Goal: Task Accomplishment & Management: Manage account settings

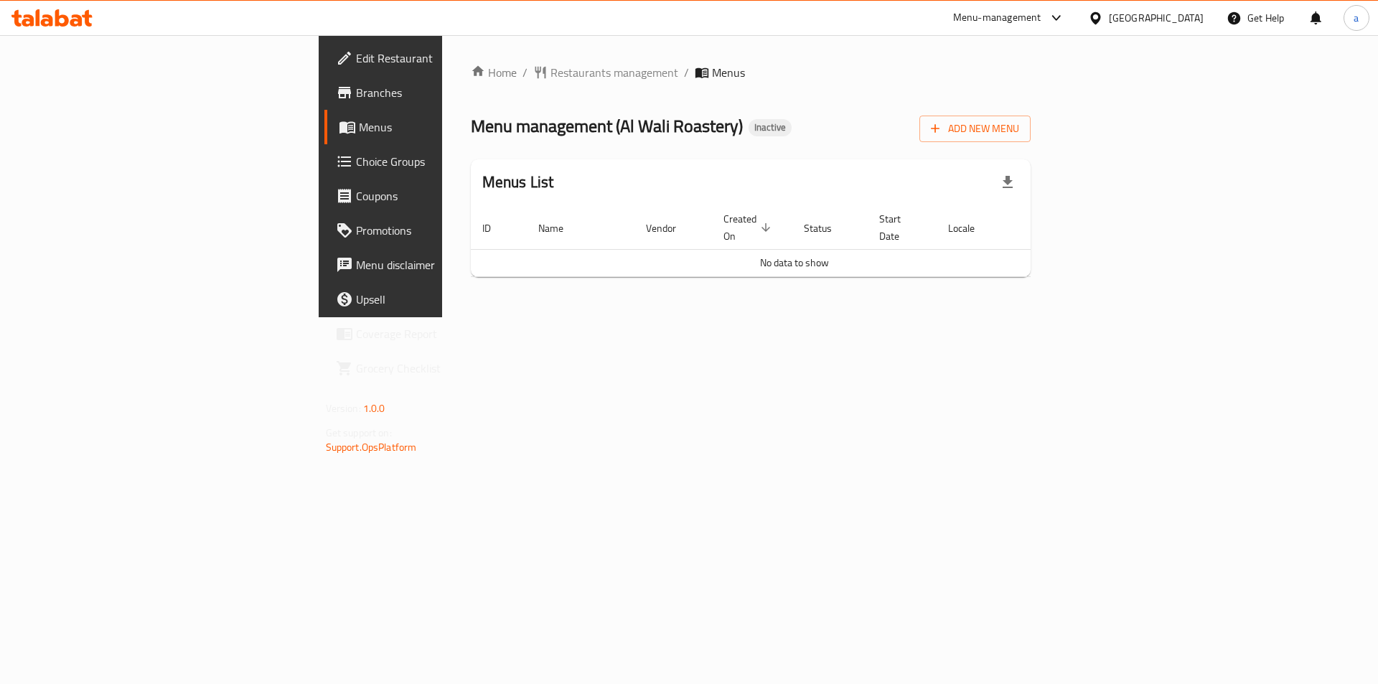
click at [1025, 174] on button "button" at bounding box center [1008, 182] width 34 height 34
drag, startPoint x: 1301, startPoint y: 210, endPoint x: 1307, endPoint y: 177, distance: 33.6
click at [1118, 210] on th "Actions" at bounding box center [1065, 228] width 108 height 44
click at [1031, 116] on button "Add New Menu" at bounding box center [975, 129] width 111 height 27
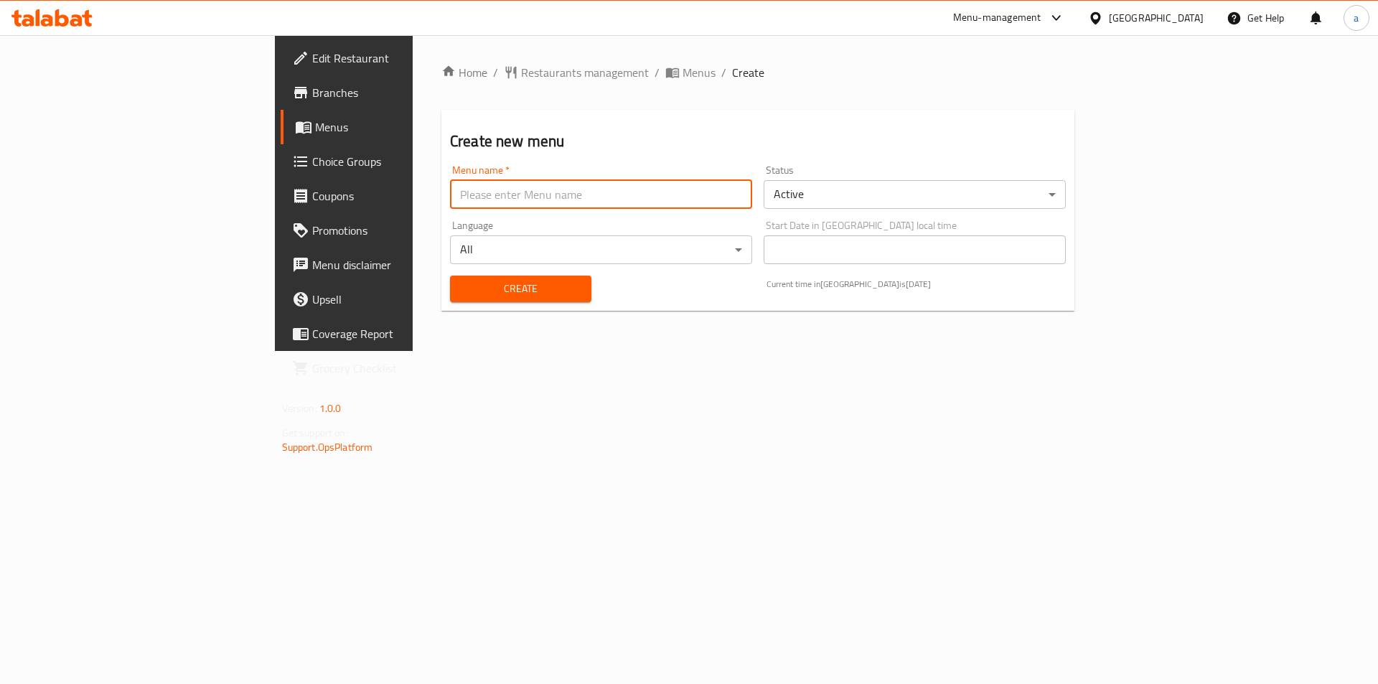
click at [450, 184] on input "text" at bounding box center [601, 194] width 302 height 29
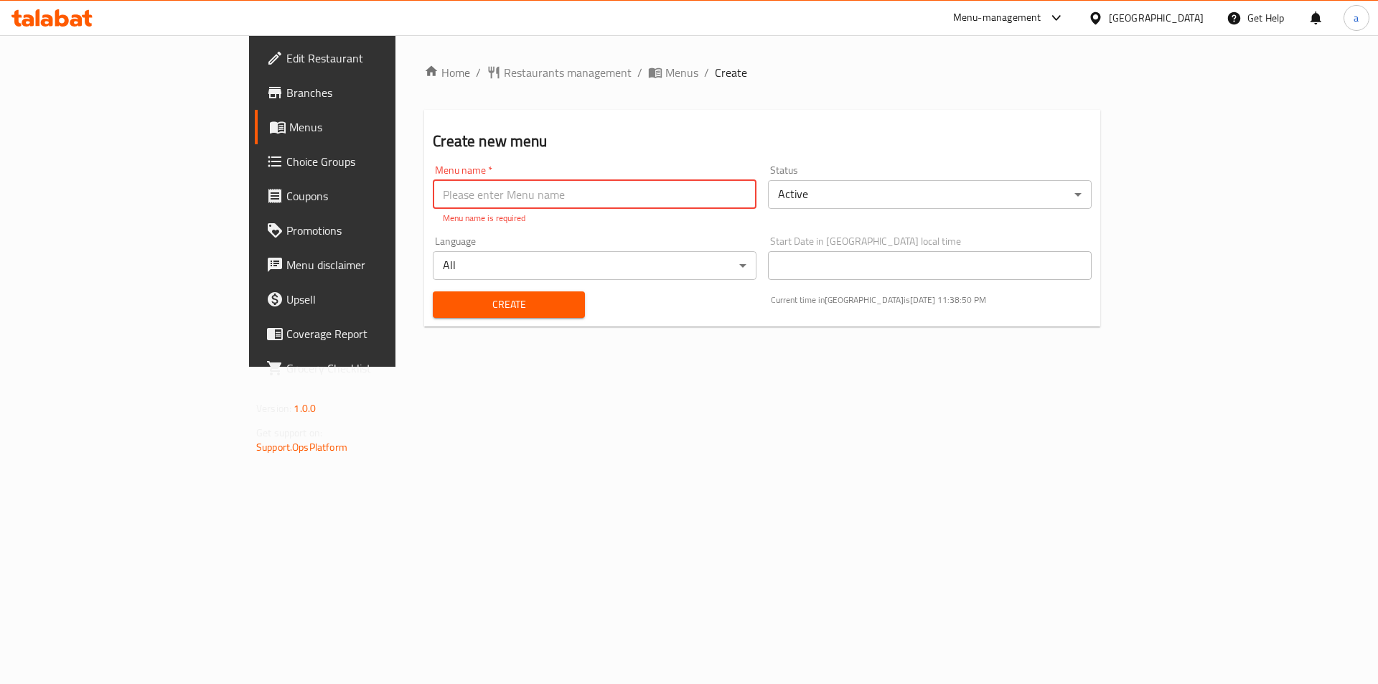
click at [433, 192] on input "text" at bounding box center [595, 194] width 324 height 29
paste input "342593085"
click at [433, 205] on input "342593085 - 1/" at bounding box center [595, 194] width 324 height 29
click at [433, 194] on input "342593085 - 1/" at bounding box center [595, 194] width 324 height 29
click at [433, 192] on input "342593085 - 1/" at bounding box center [595, 194] width 324 height 29
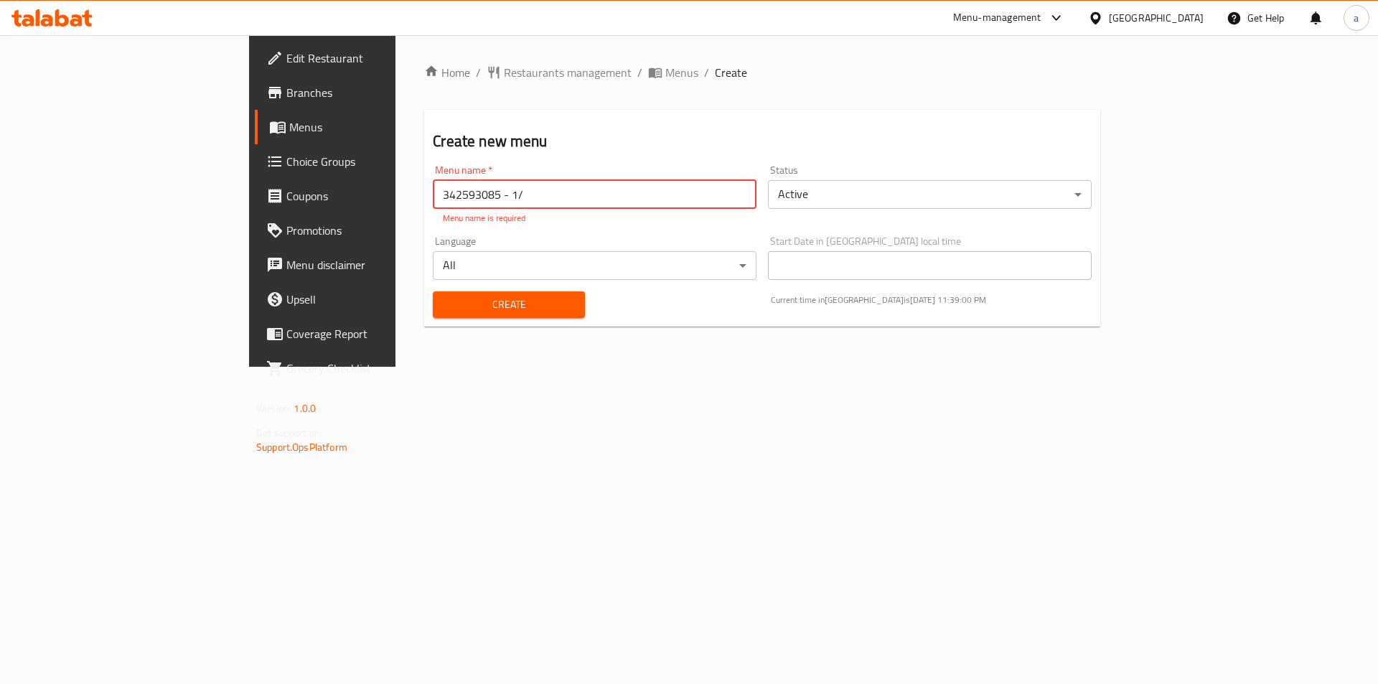
click at [433, 192] on input "342593085 - 1/" at bounding box center [595, 194] width 324 height 29
click at [433, 200] on input "342593085 - 1/" at bounding box center [595, 194] width 324 height 29
type input "342593085 - [DATE]"
click at [433, 291] on button "Create" at bounding box center [508, 304] width 151 height 27
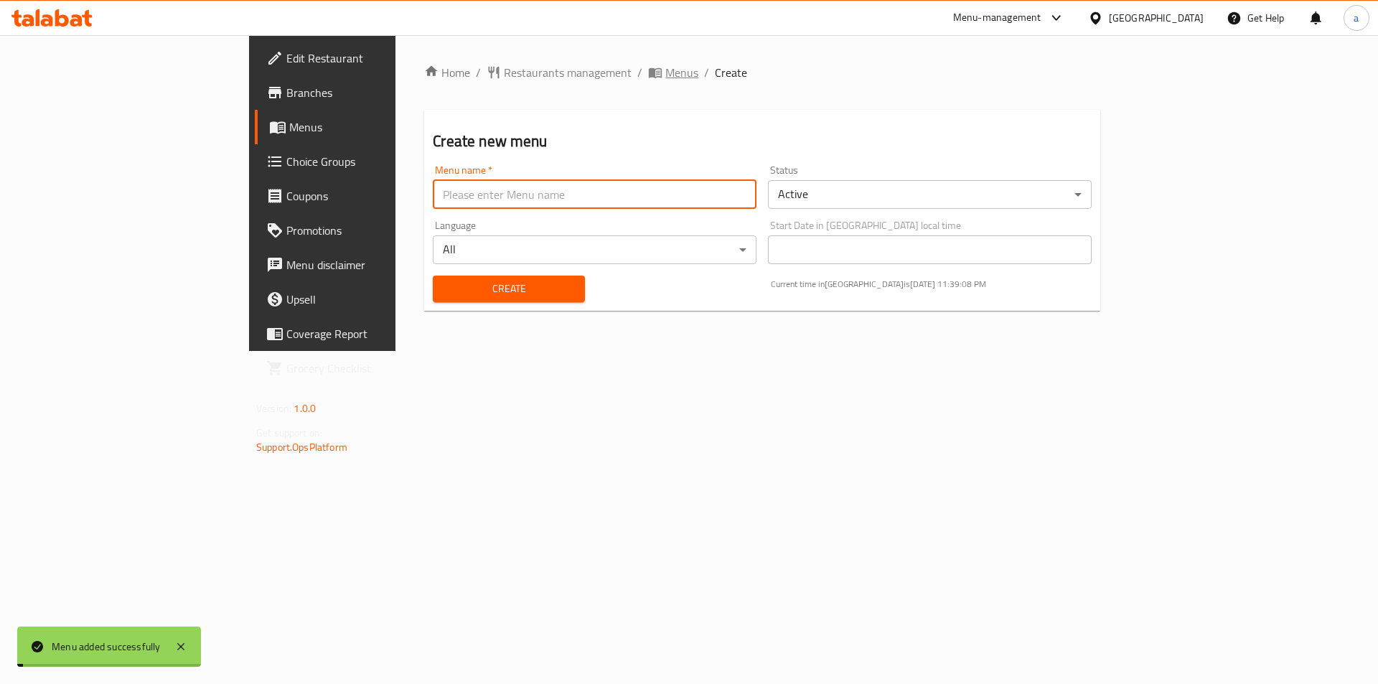
click at [665, 69] on span "Menus" at bounding box center [681, 72] width 33 height 17
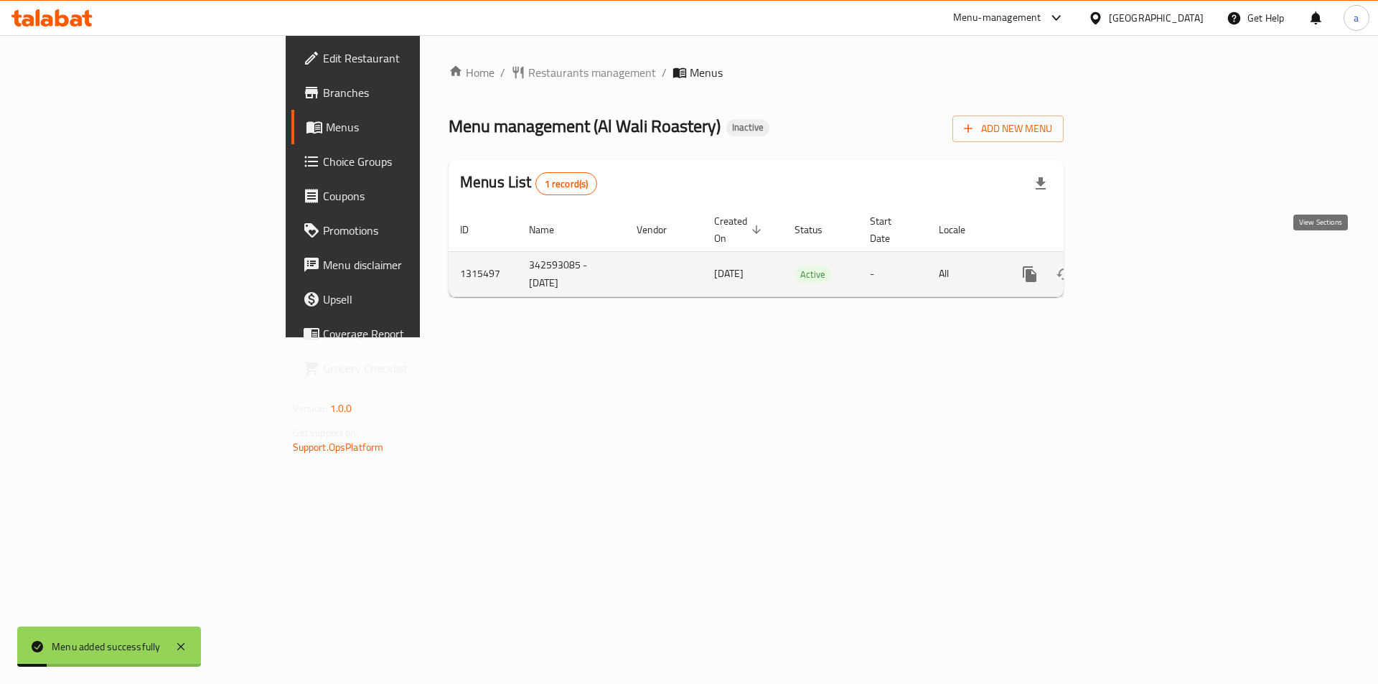
click at [1142, 266] on icon "enhanced table" at bounding box center [1133, 274] width 17 height 17
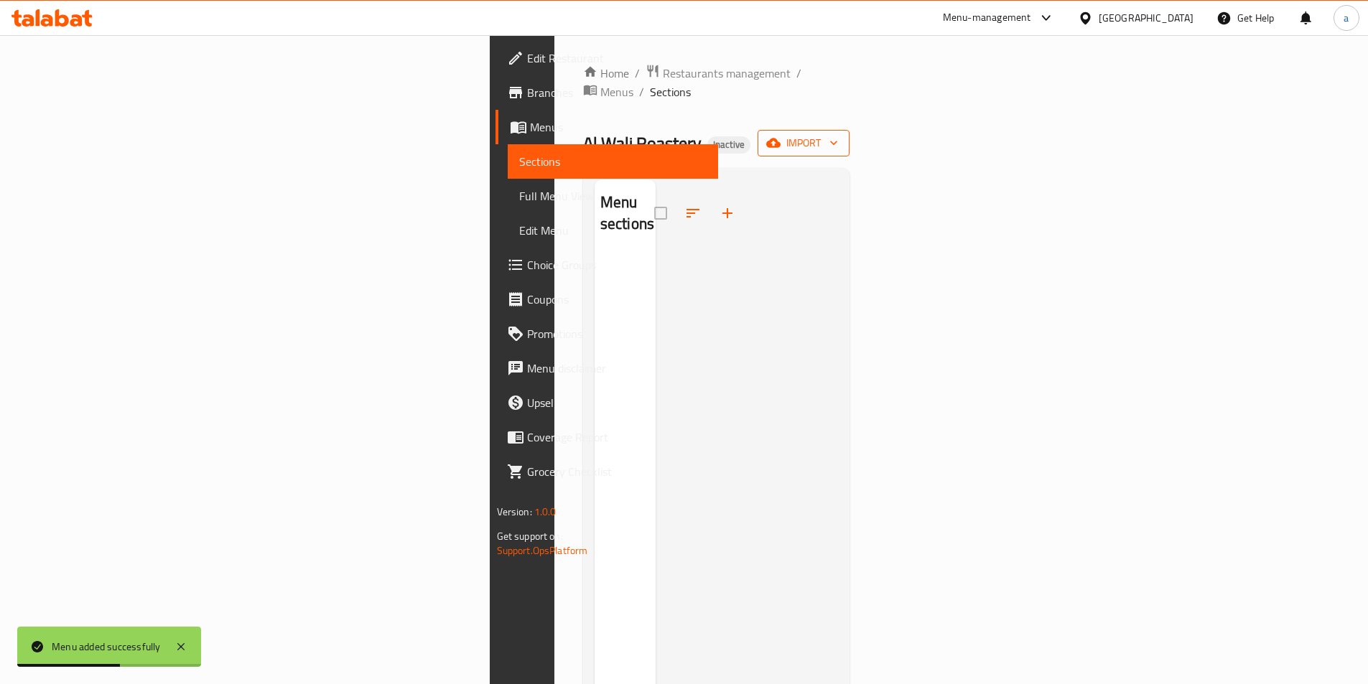
click at [838, 134] on span "import" at bounding box center [803, 143] width 69 height 18
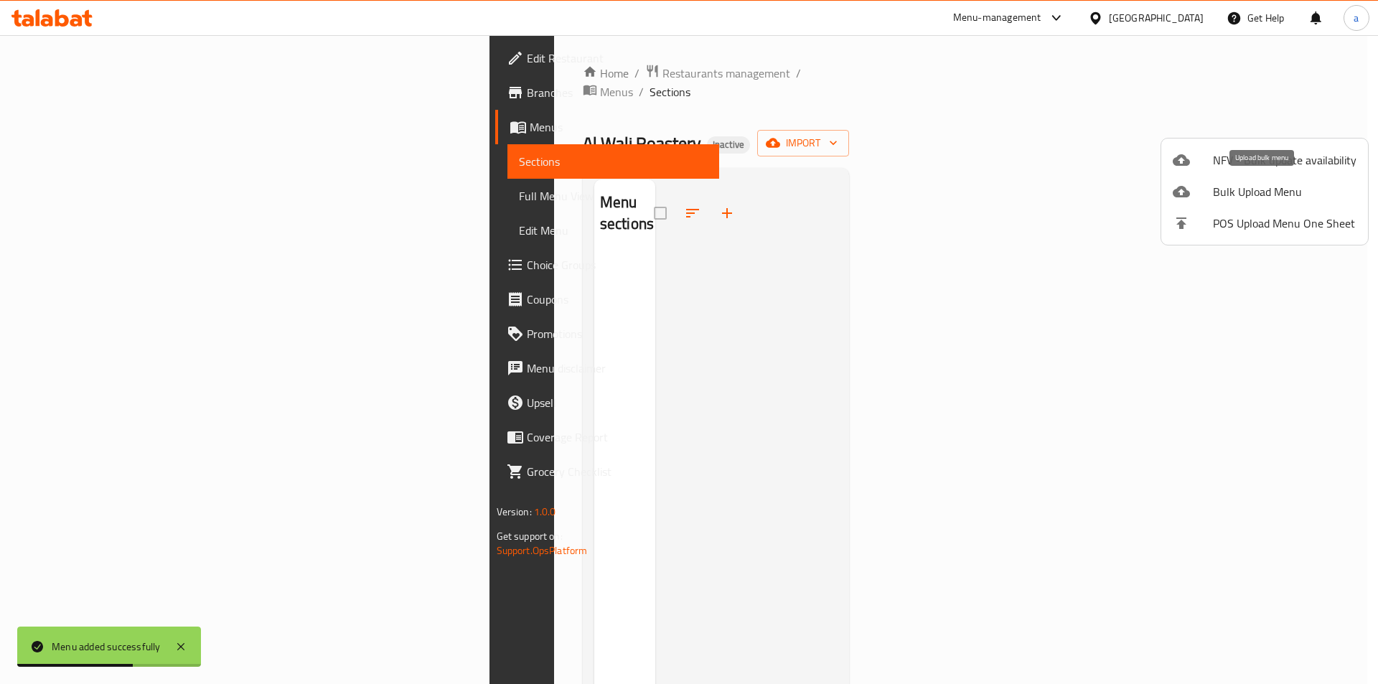
click at [1243, 183] on span "Bulk Upload Menu" at bounding box center [1285, 191] width 144 height 17
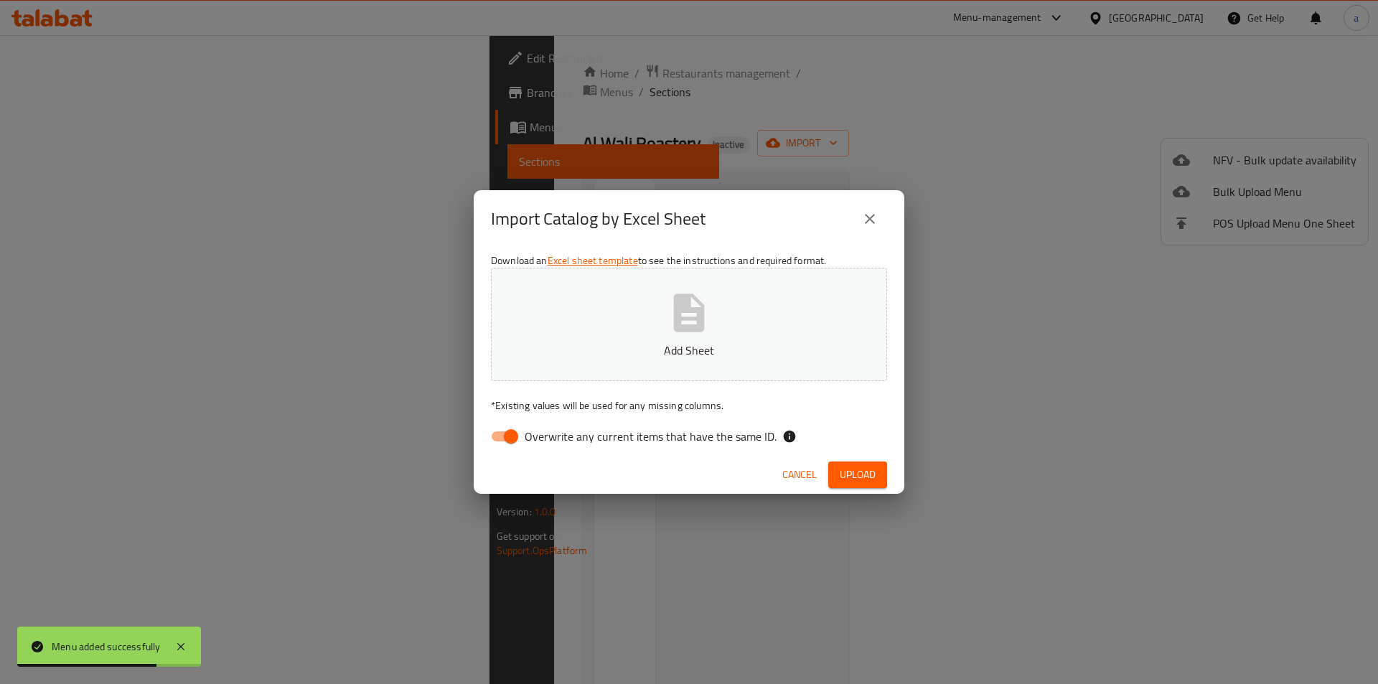
click at [510, 437] on input "Overwrite any current items that have the same ID." at bounding box center [511, 436] width 82 height 27
checkbox input "false"
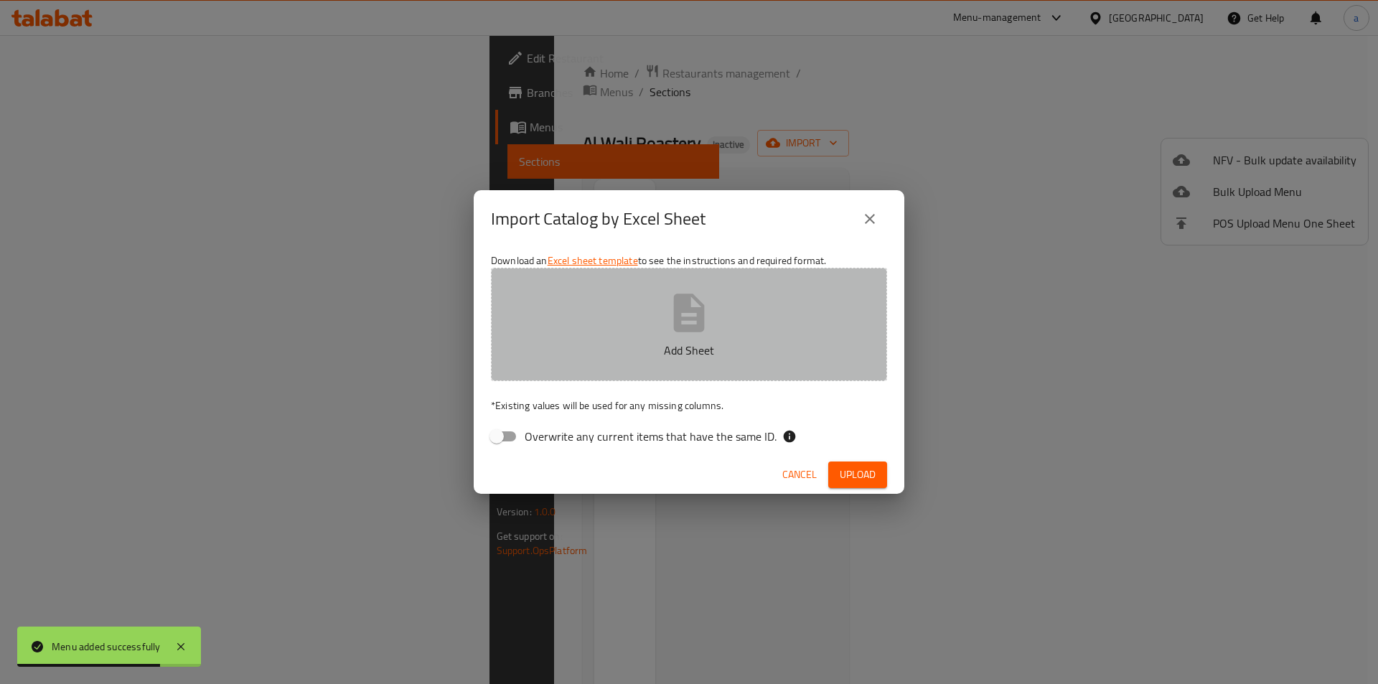
click at [635, 331] on button "Add Sheet" at bounding box center [689, 324] width 396 height 113
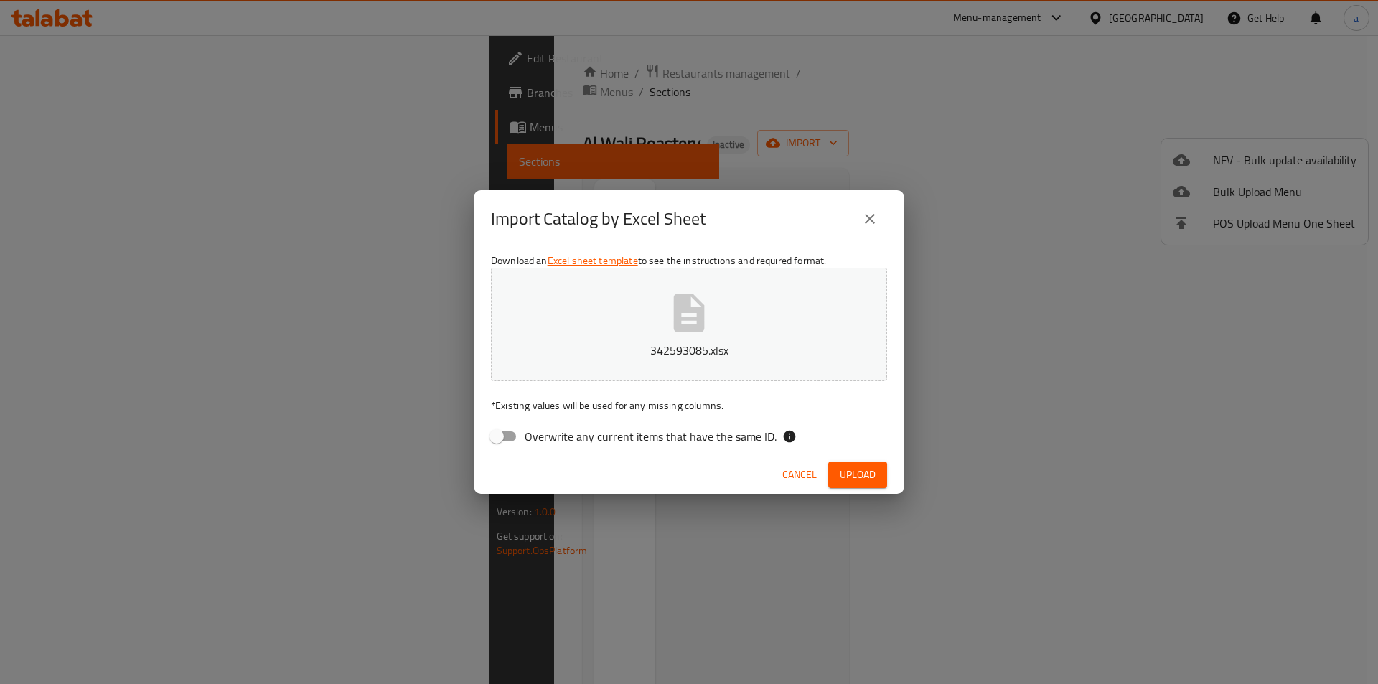
click at [853, 470] on span "Upload" at bounding box center [858, 475] width 36 height 18
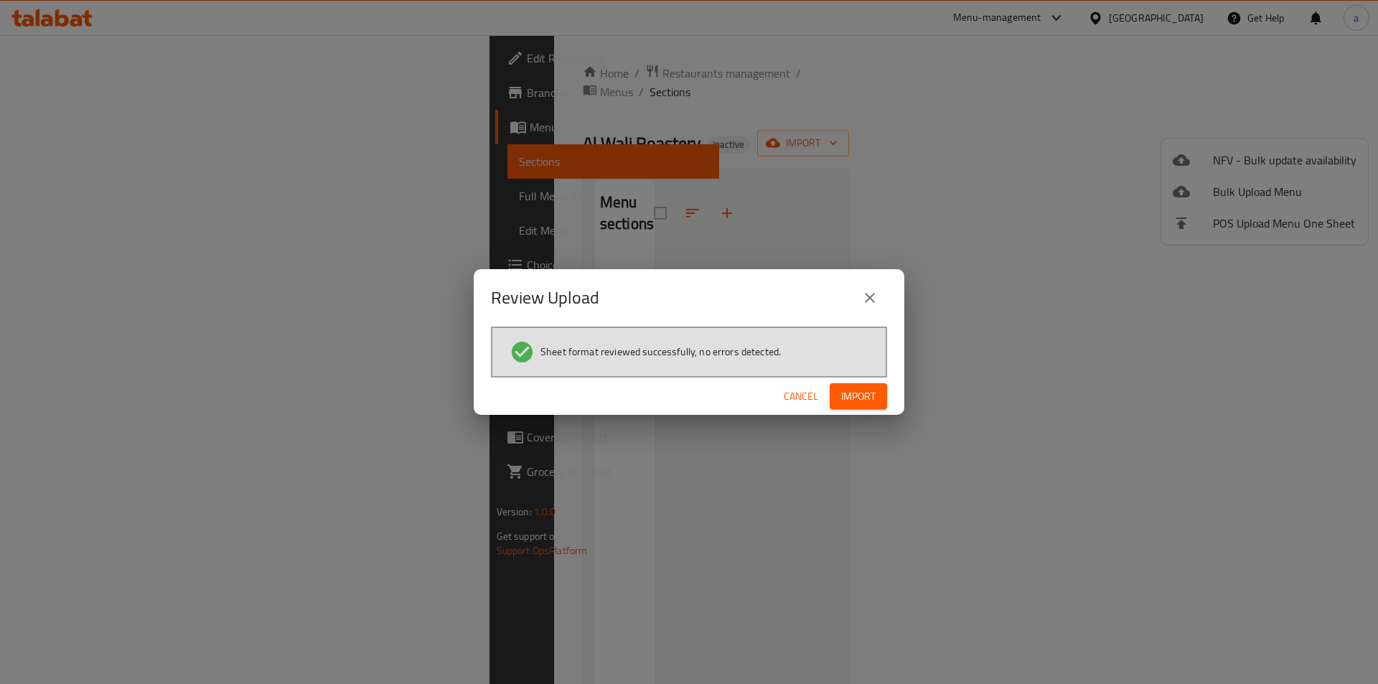
click at [865, 398] on span "Import" at bounding box center [858, 397] width 34 height 18
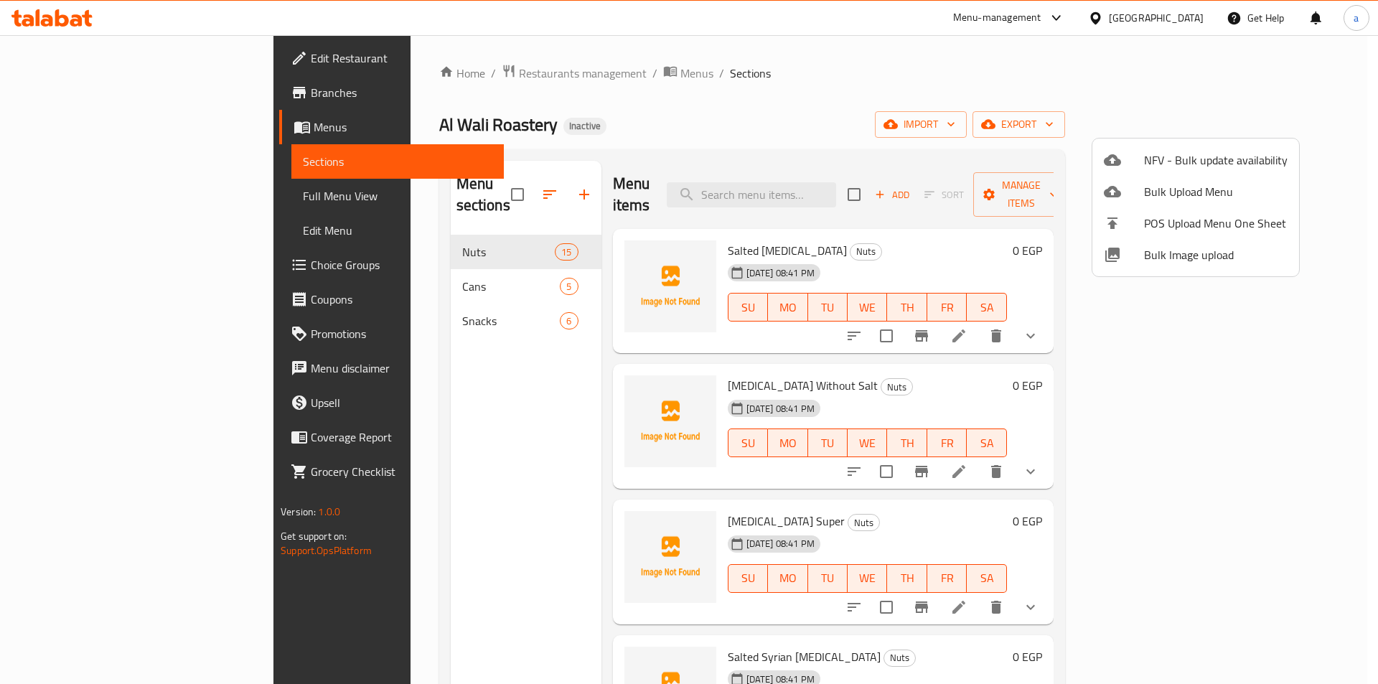
drag, startPoint x: 925, startPoint y: 238, endPoint x: 637, endPoint y: 235, distance: 287.2
click at [925, 238] on div at bounding box center [689, 342] width 1378 height 684
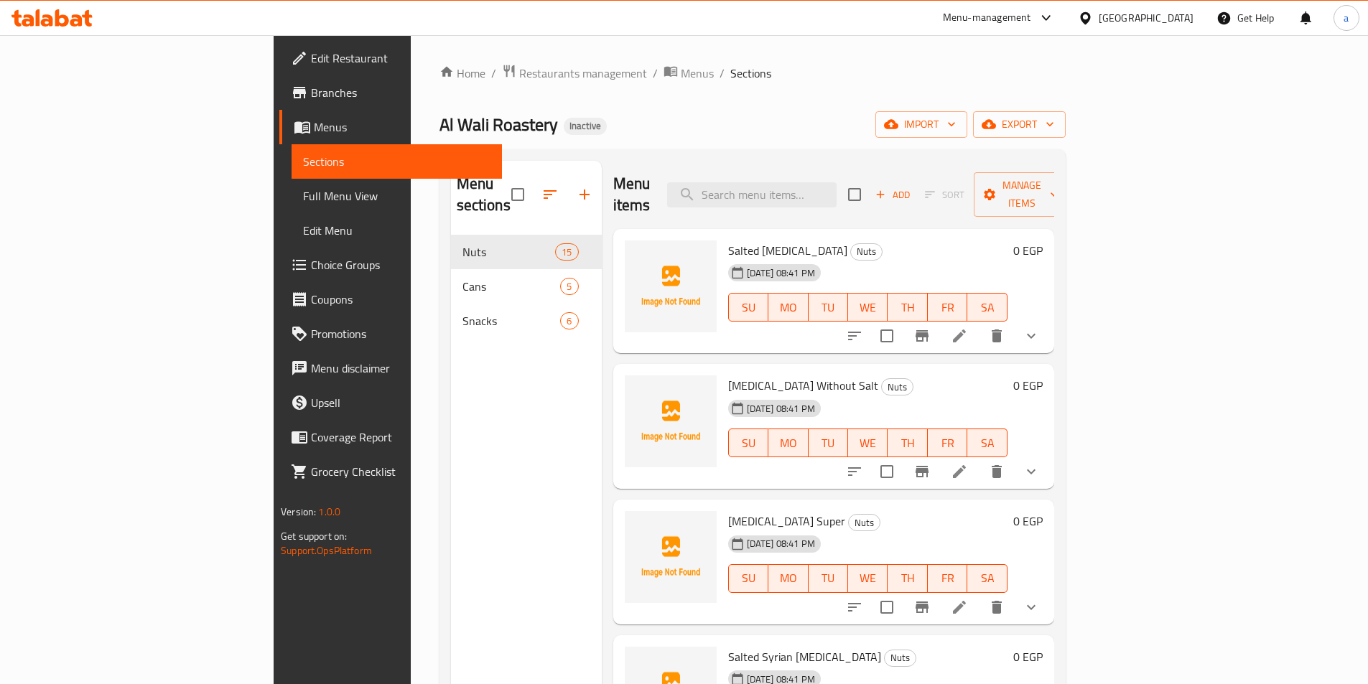
click at [303, 187] on span "Full Menu View" at bounding box center [396, 195] width 187 height 17
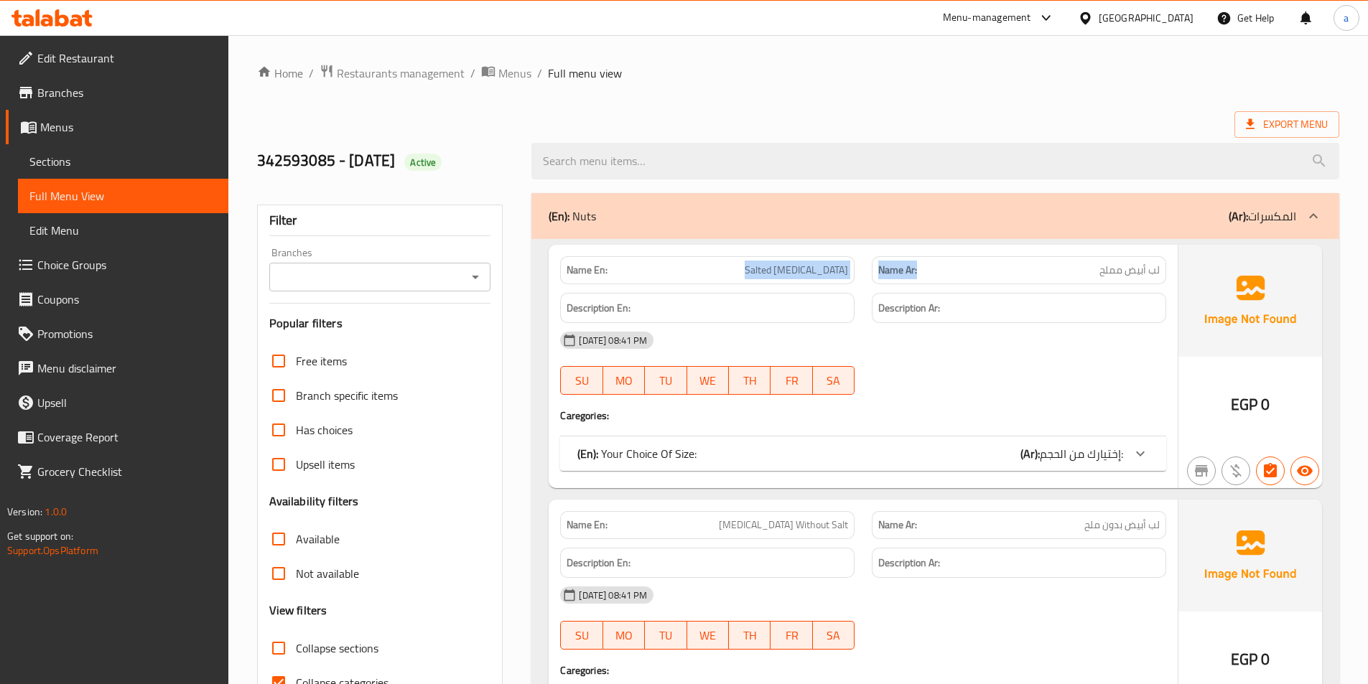
drag, startPoint x: 777, startPoint y: 270, endPoint x: 952, endPoint y: 272, distance: 175.2
click at [953, 272] on div "Name En: Salted [MEDICAL_DATA] Name Ar: لب أبيض مملح" at bounding box center [862, 270] width 623 height 45
drag, startPoint x: 1072, startPoint y: 266, endPoint x: 1147, endPoint y: 265, distance: 74.7
click at [1151, 259] on div "Name Ar: لب أبيض مملح" at bounding box center [1018, 270] width 294 height 28
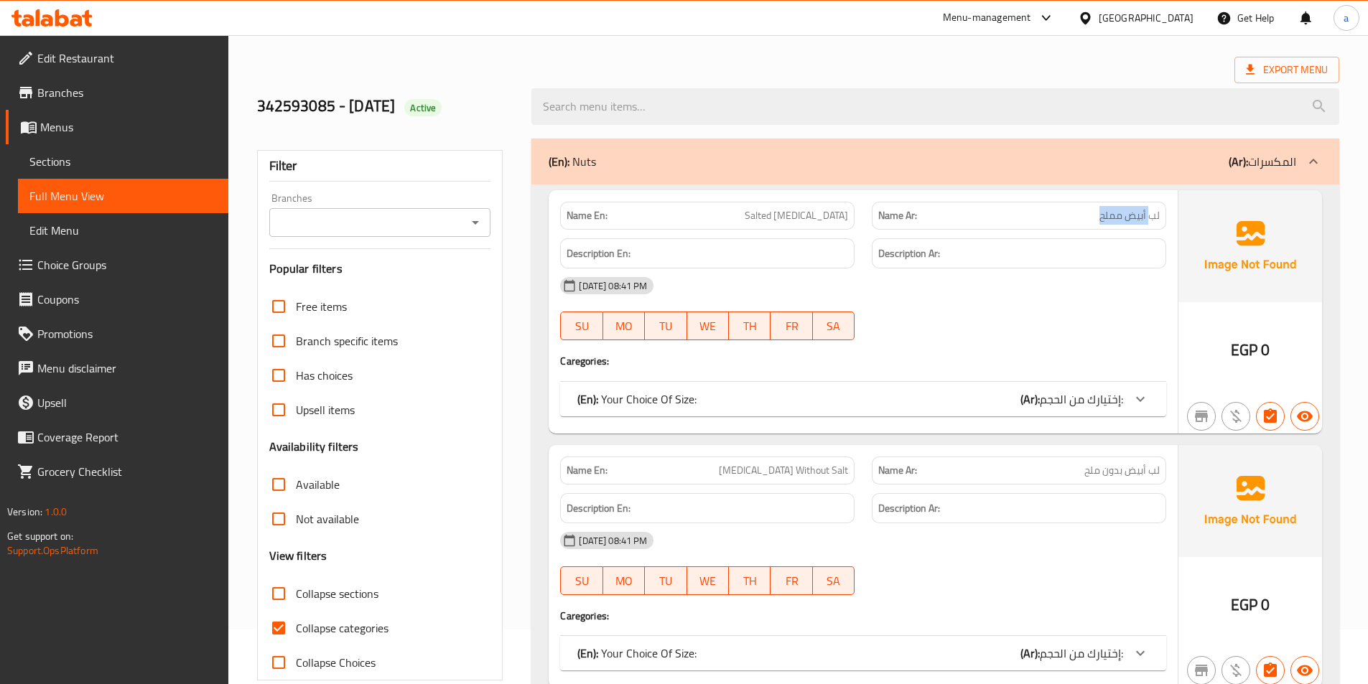
scroll to position [144, 0]
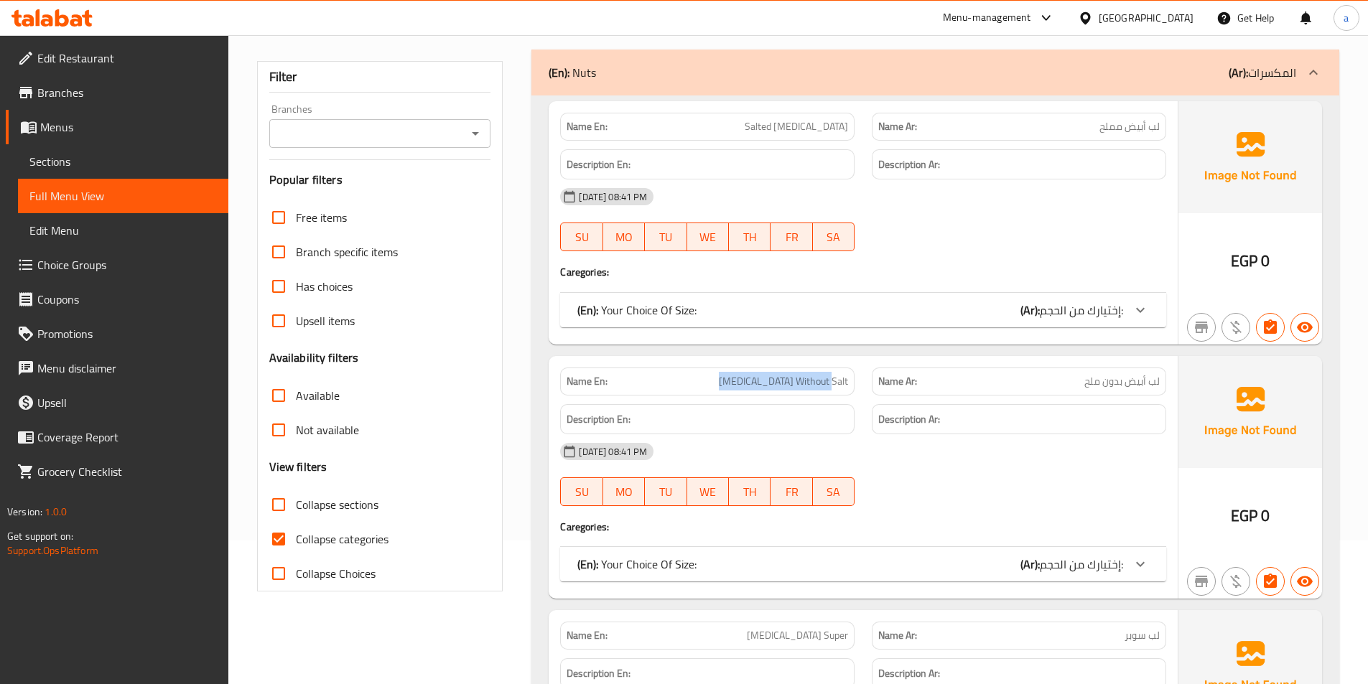
drag, startPoint x: 860, startPoint y: 378, endPoint x: 1168, endPoint y: 320, distance: 313.4
click at [1019, 374] on div "Name En: [MEDICAL_DATA] Without Salt Name Ar: لب أبيض بدون ملح" at bounding box center [862, 381] width 623 height 45
click at [1138, 319] on div at bounding box center [1140, 310] width 34 height 34
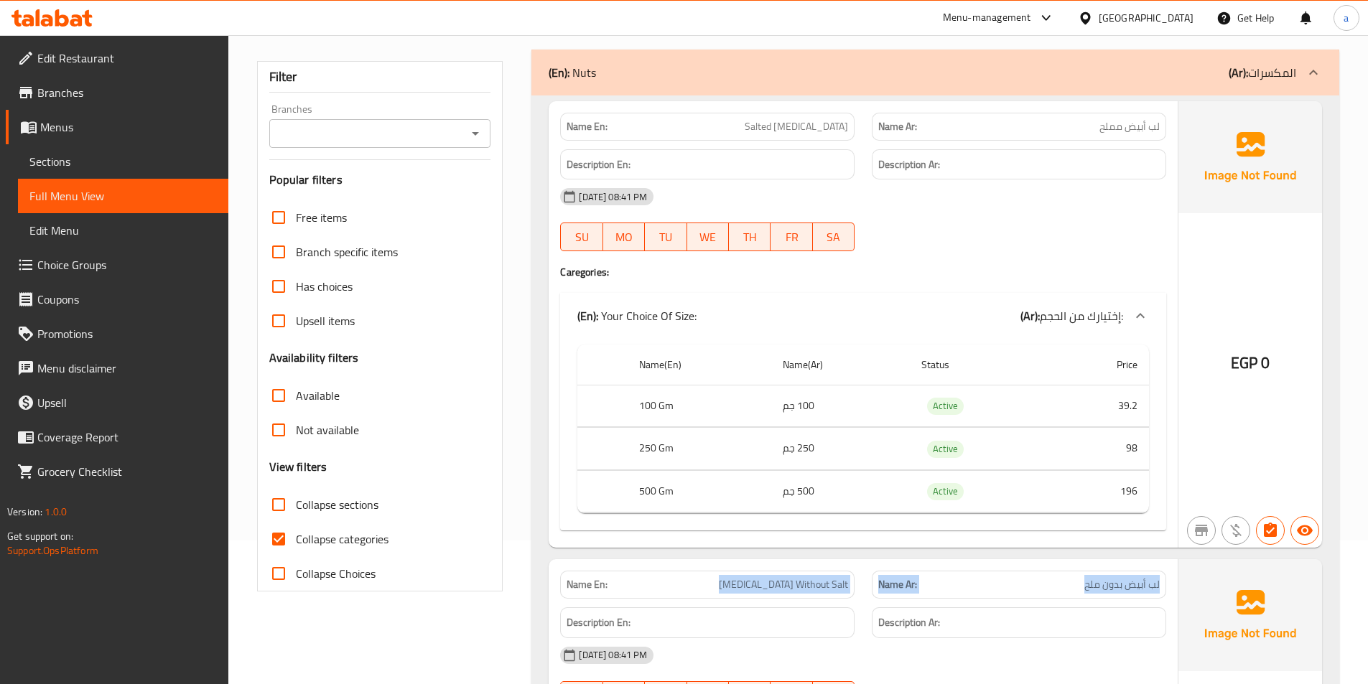
click at [280, 531] on input "Collapse categories" at bounding box center [278, 539] width 34 height 34
checkbox input "false"
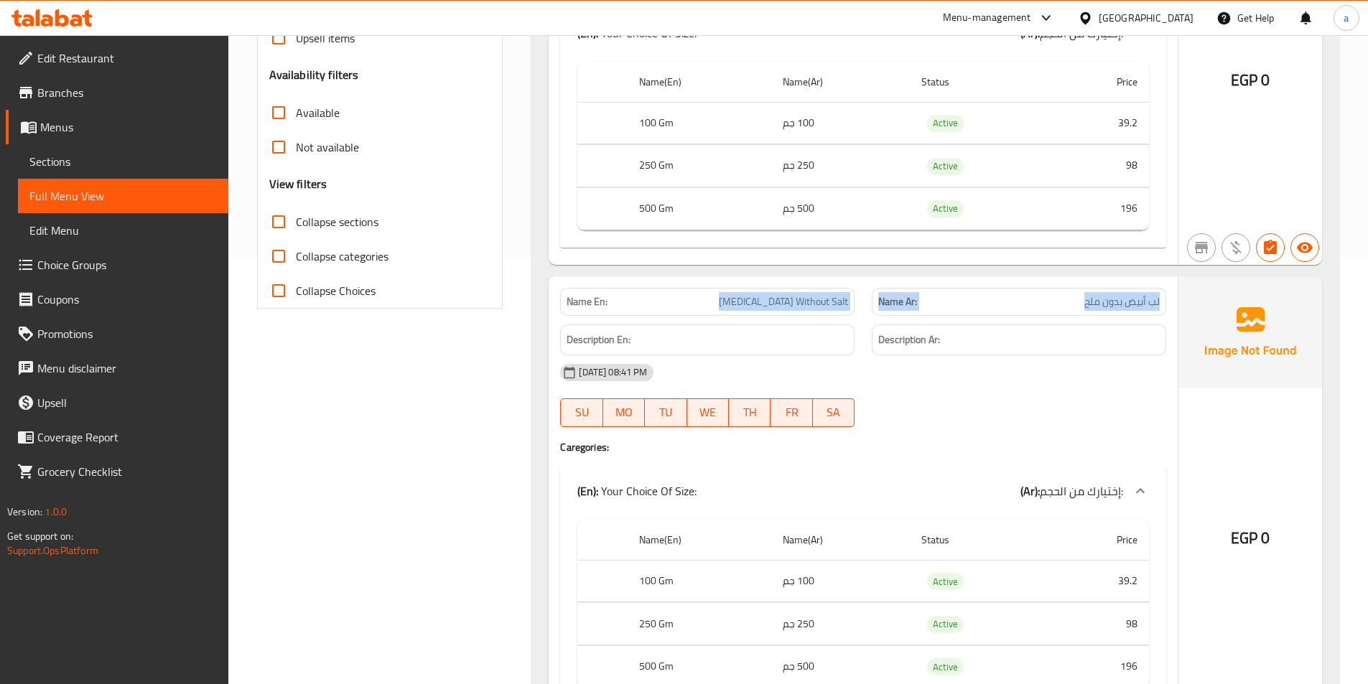
scroll to position [502, 0]
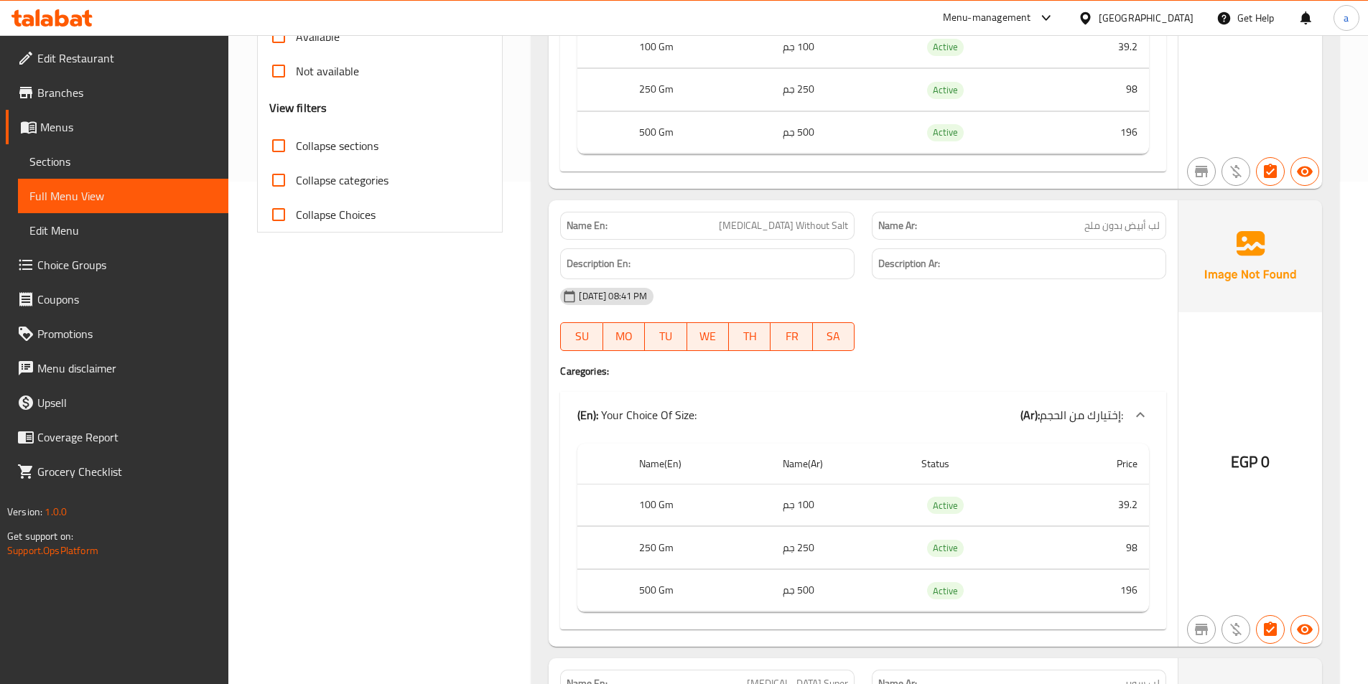
click at [763, 309] on div "[DATE] 08:41 PM" at bounding box center [862, 296] width 623 height 34
drag, startPoint x: 747, startPoint y: 228, endPoint x: 842, endPoint y: 233, distance: 94.9
click at [842, 233] on span "[MEDICAL_DATA] Without Salt" at bounding box center [783, 225] width 129 height 15
drag, startPoint x: 1070, startPoint y: 225, endPoint x: 1131, endPoint y: 224, distance: 61.7
click at [1131, 224] on p "Name Ar: لب أبيض بدون ملح" at bounding box center [1018, 225] width 281 height 15
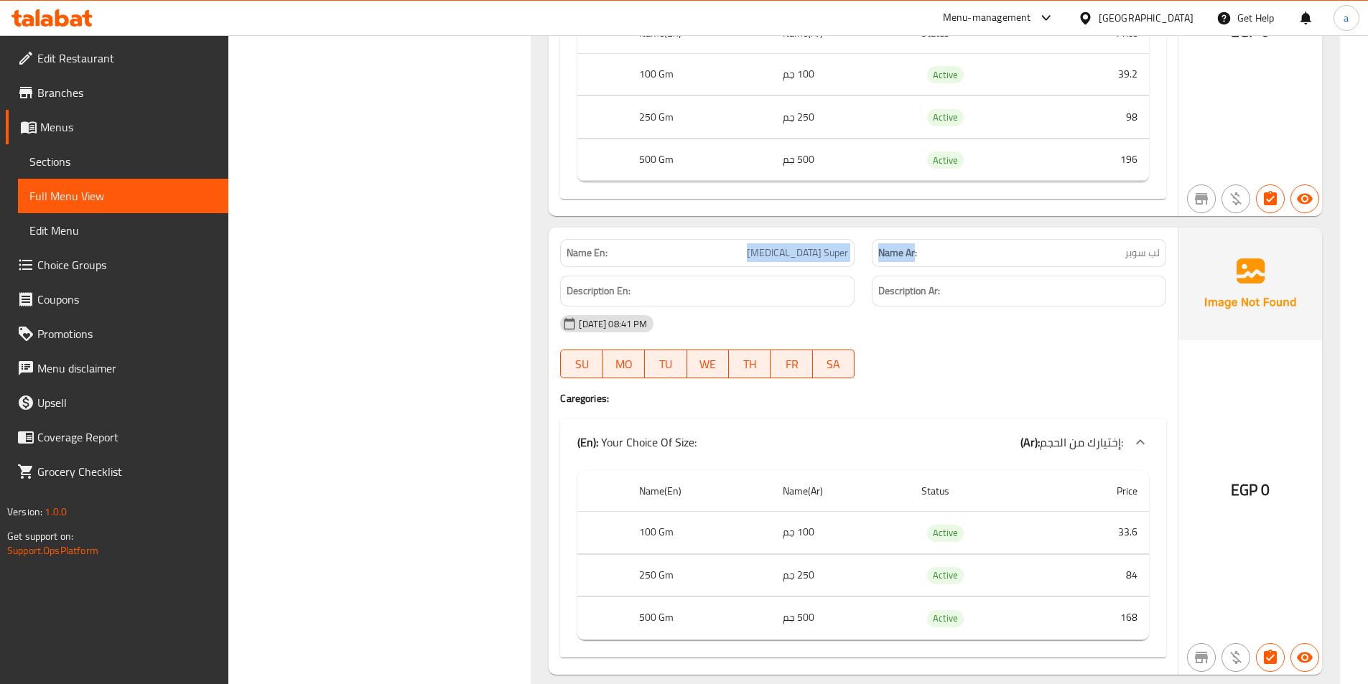
drag, startPoint x: 915, startPoint y: 253, endPoint x: 986, endPoint y: 253, distance: 70.4
click at [958, 249] on div "Name En: [MEDICAL_DATA] Super Name Ar: لب سوبر" at bounding box center [862, 252] width 623 height 45
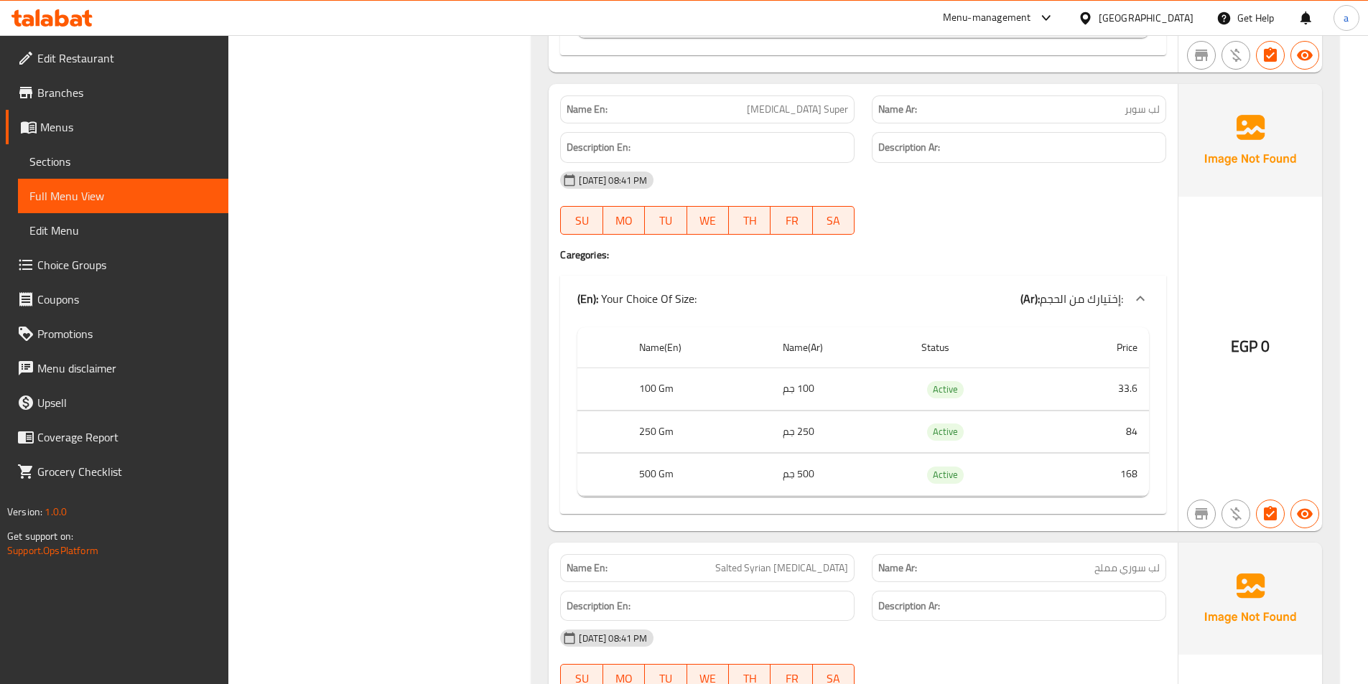
click at [951, 236] on div at bounding box center [1019, 234] width 312 height 17
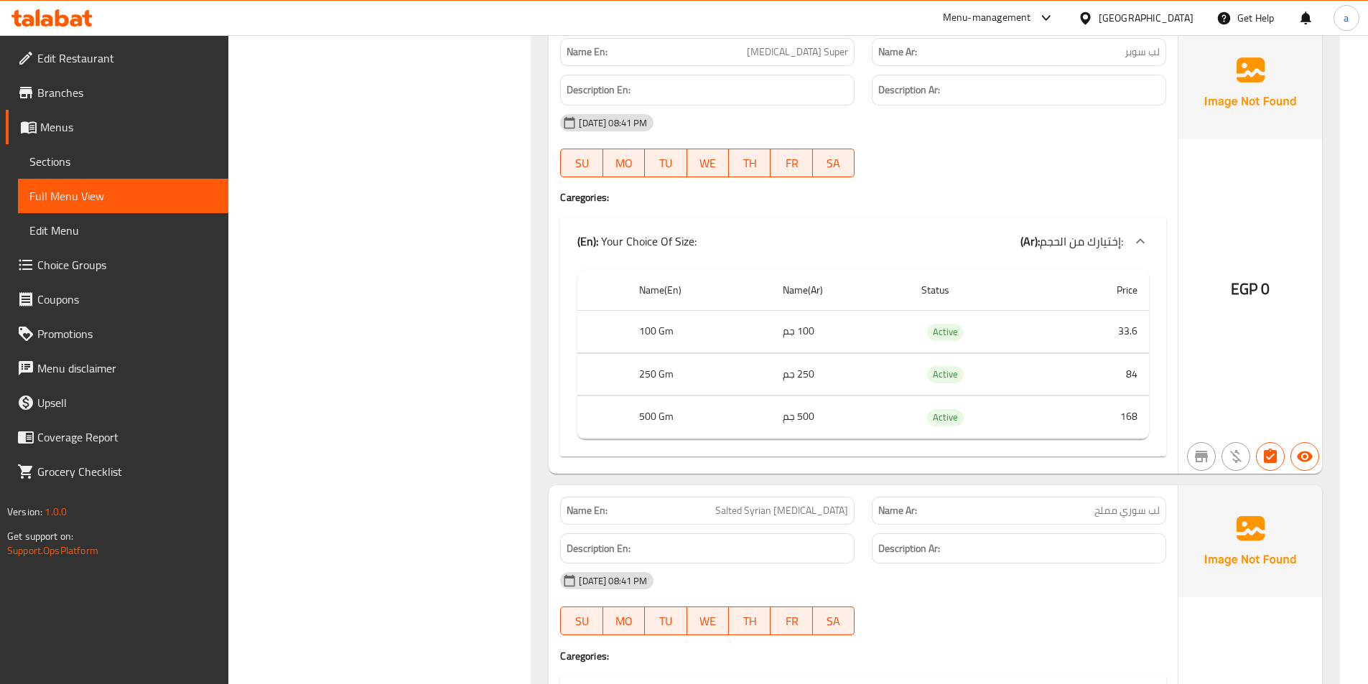
scroll to position [1220, 0]
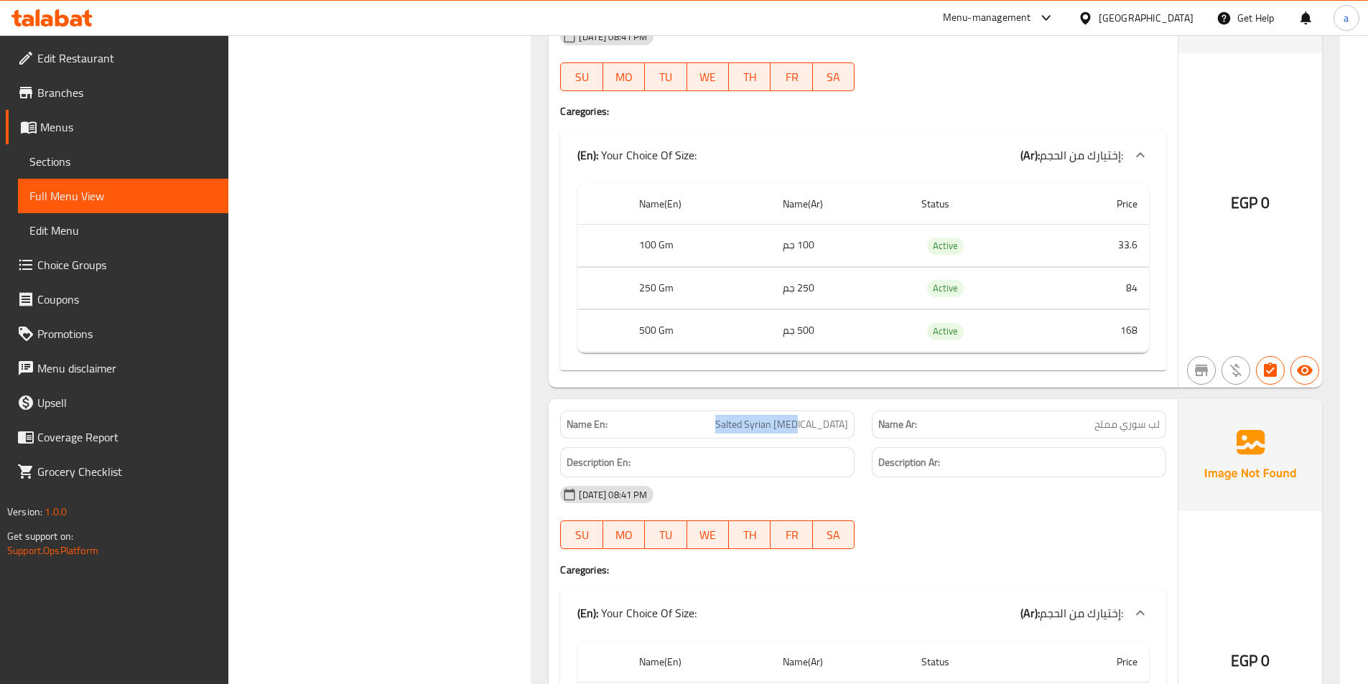
drag, startPoint x: 741, startPoint y: 424, endPoint x: 848, endPoint y: 431, distance: 107.2
click at [848, 431] on p "Name En: Salted Syrian [MEDICAL_DATA]" at bounding box center [706, 424] width 281 height 15
drag, startPoint x: 1081, startPoint y: 436, endPoint x: 1169, endPoint y: 424, distance: 89.0
click at [1169, 424] on div "Name Ar: لب [DEMOGRAPHIC_DATA] مملح" at bounding box center [1019, 424] width 312 height 45
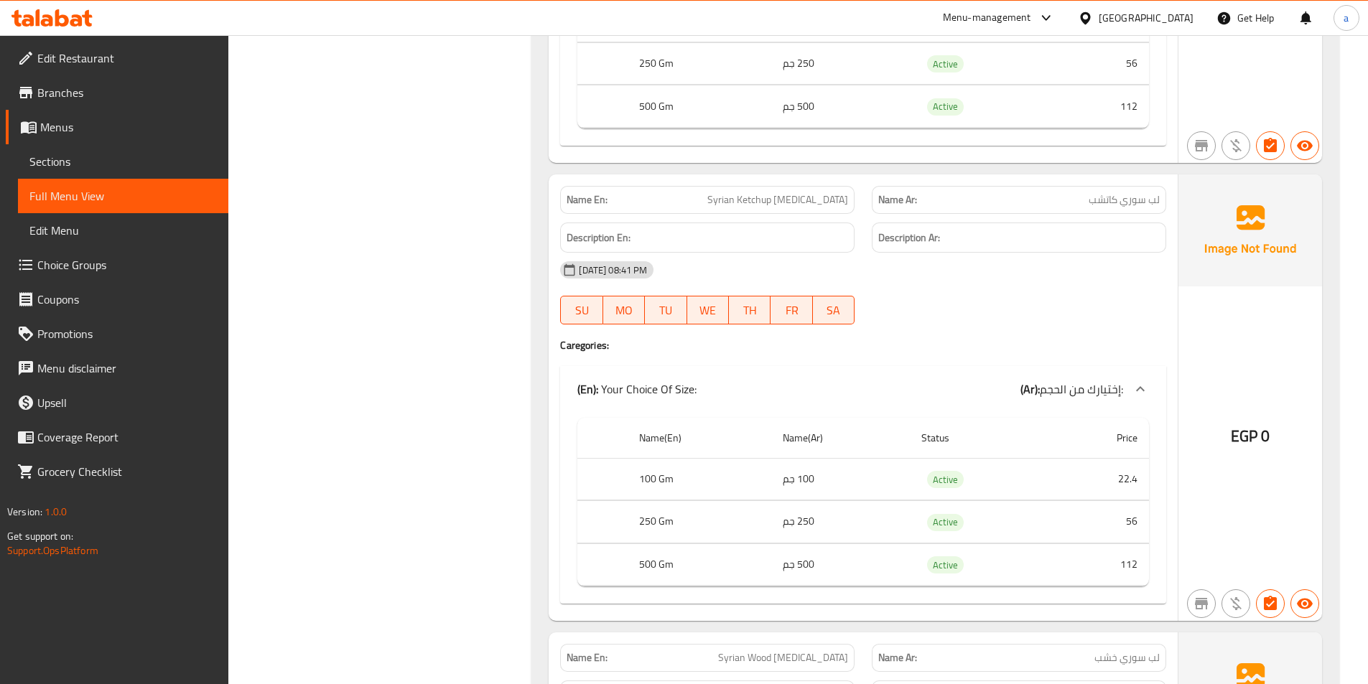
scroll to position [6030, 0]
drag, startPoint x: 741, startPoint y: 196, endPoint x: 862, endPoint y: 201, distance: 121.4
click at [862, 201] on div "Name En: Syrian Ketchup [MEDICAL_DATA]" at bounding box center [707, 196] width 312 height 45
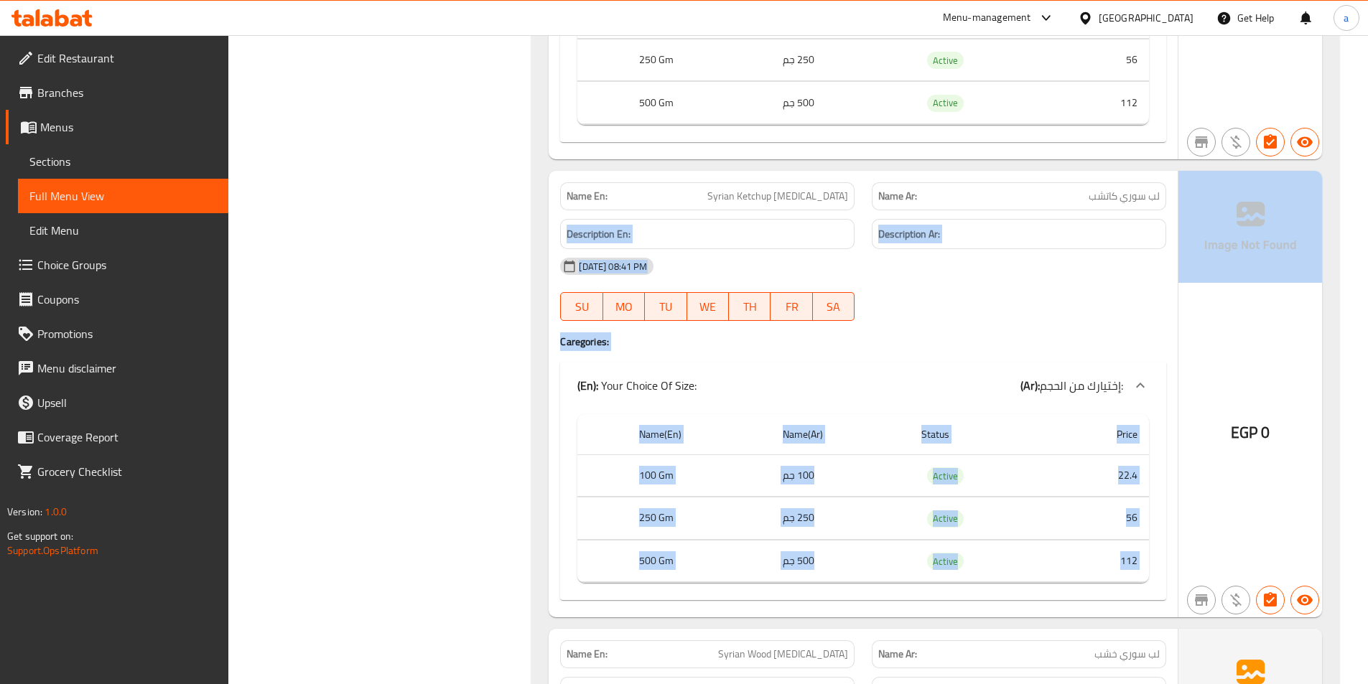
drag, startPoint x: 1065, startPoint y: 200, endPoint x: 1187, endPoint y: 200, distance: 122.0
click at [1187, 200] on div "Name En: Syrian Ketchup [MEDICAL_DATA] Name Ar: لب سوري كاتشب Description En: D…" at bounding box center [934, 394] width 773 height 447
click at [1123, 225] on h6 "Description Ar:" at bounding box center [1018, 234] width 281 height 18
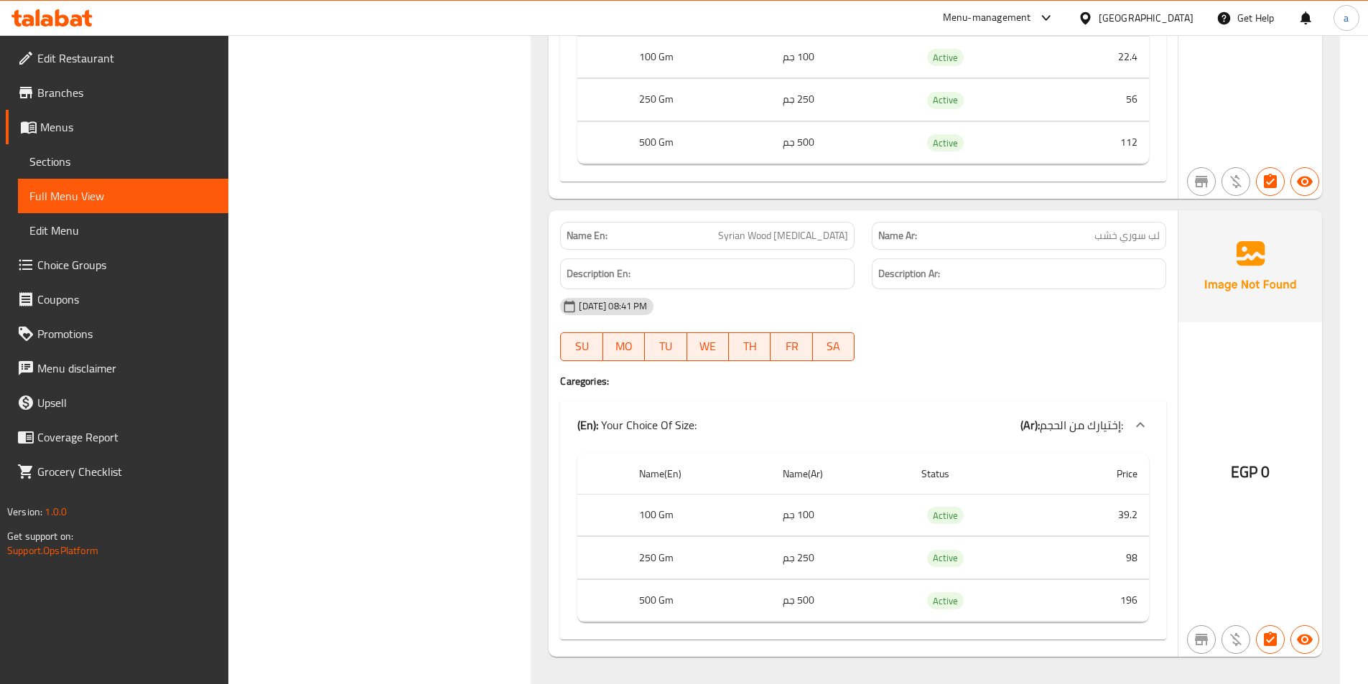
scroll to position [6461, 0]
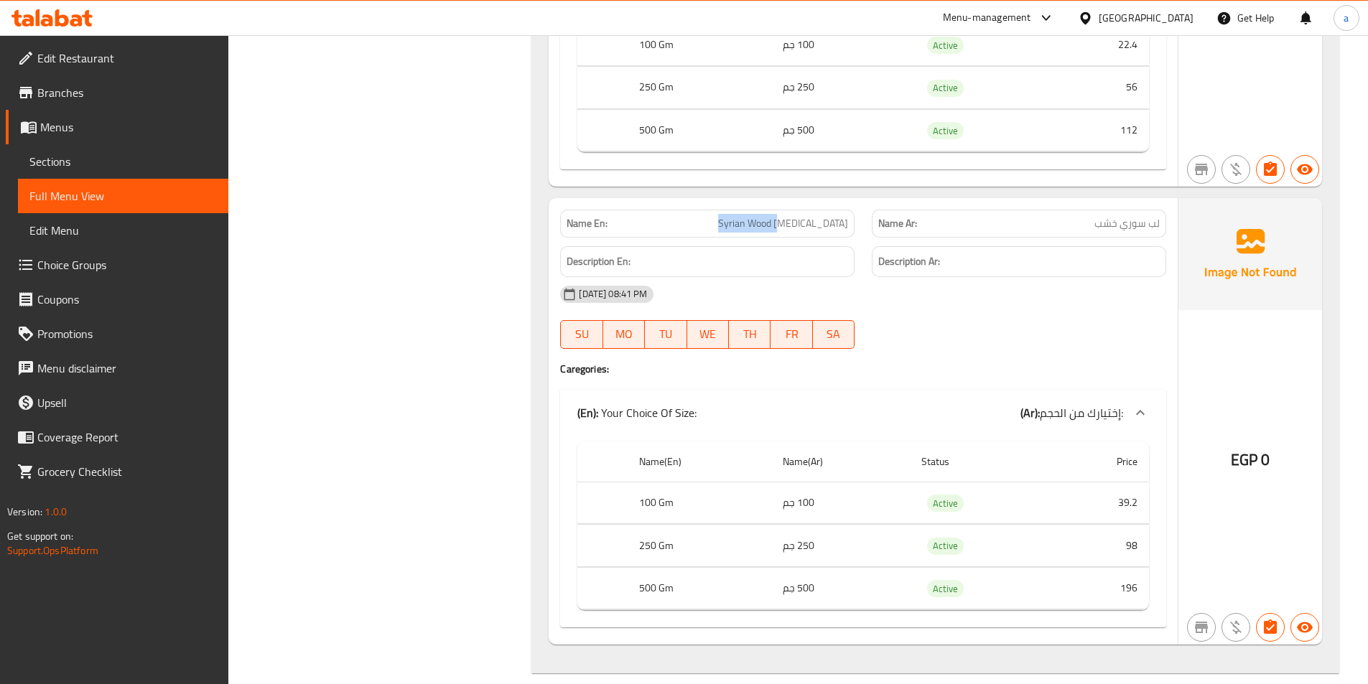
drag, startPoint x: 763, startPoint y: 232, endPoint x: 833, endPoint y: 218, distance: 71.8
click at [833, 218] on div "Name En: Syrian Wood [MEDICAL_DATA]" at bounding box center [707, 224] width 294 height 28
drag, startPoint x: 854, startPoint y: 220, endPoint x: 767, endPoint y: 230, distance: 87.4
click at [767, 230] on p "Name En: Syrian Wood [MEDICAL_DATA]" at bounding box center [706, 223] width 281 height 15
click at [823, 227] on span "Syrian Wood [MEDICAL_DATA]" at bounding box center [783, 223] width 130 height 15
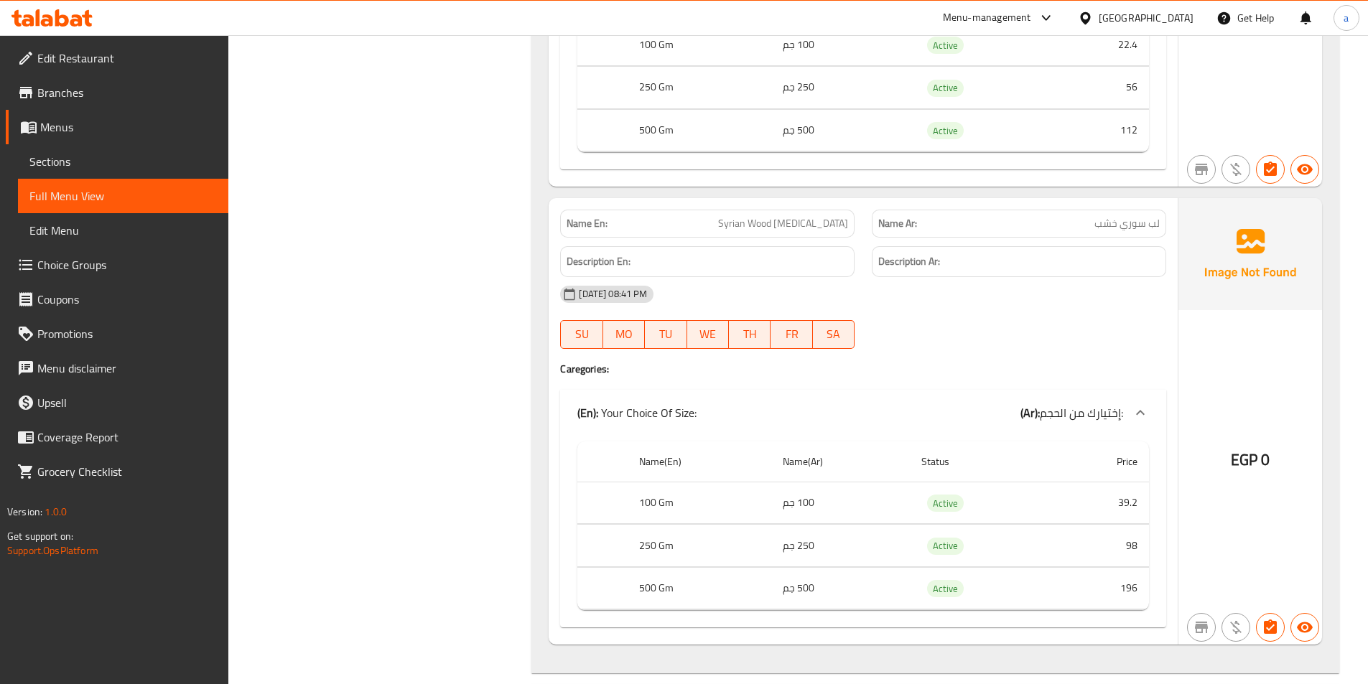
click at [793, 230] on span "Syrian Wood [MEDICAL_DATA]" at bounding box center [783, 223] width 130 height 15
click at [968, 230] on p "Name Ar: لب سوري خشب" at bounding box center [1018, 223] width 281 height 15
click at [968, 228] on p "Name Ar: لب سوري خشب" at bounding box center [1018, 223] width 281 height 15
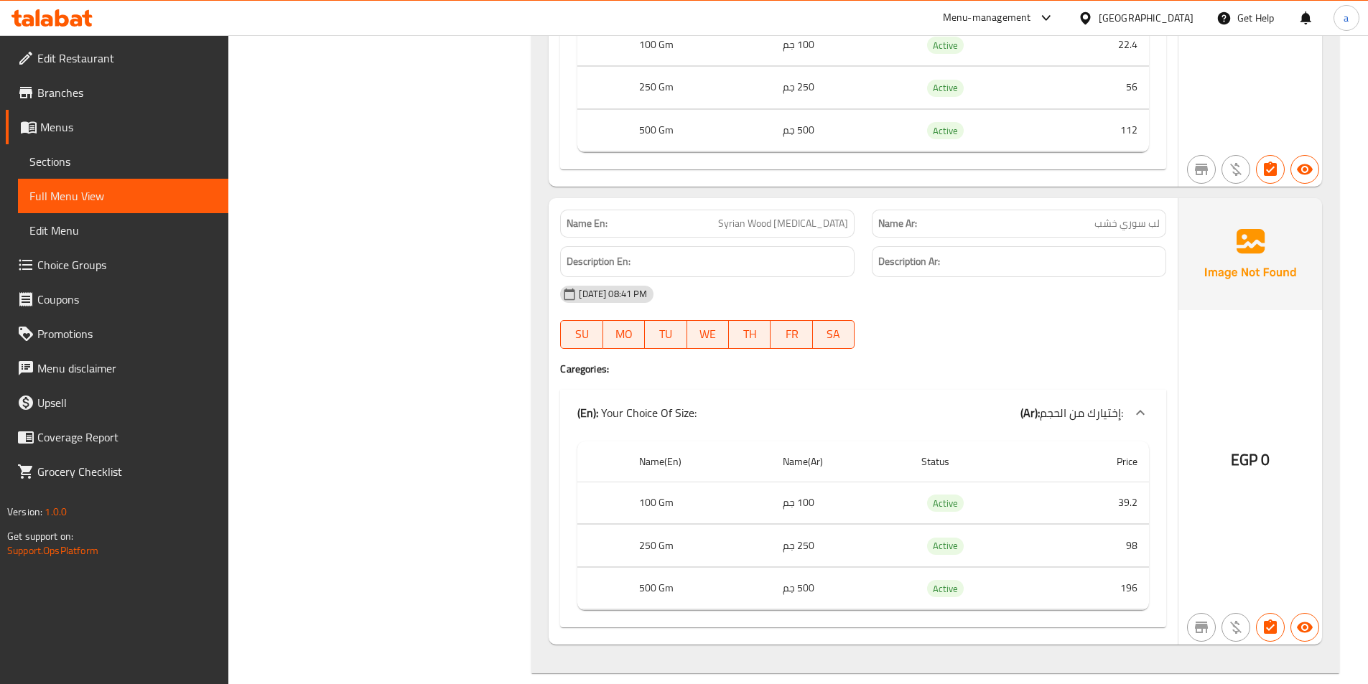
click at [1135, 244] on div "Description Ar:" at bounding box center [1019, 262] width 312 height 48
click at [1139, 228] on span "لب سوري خشب" at bounding box center [1126, 223] width 65 height 15
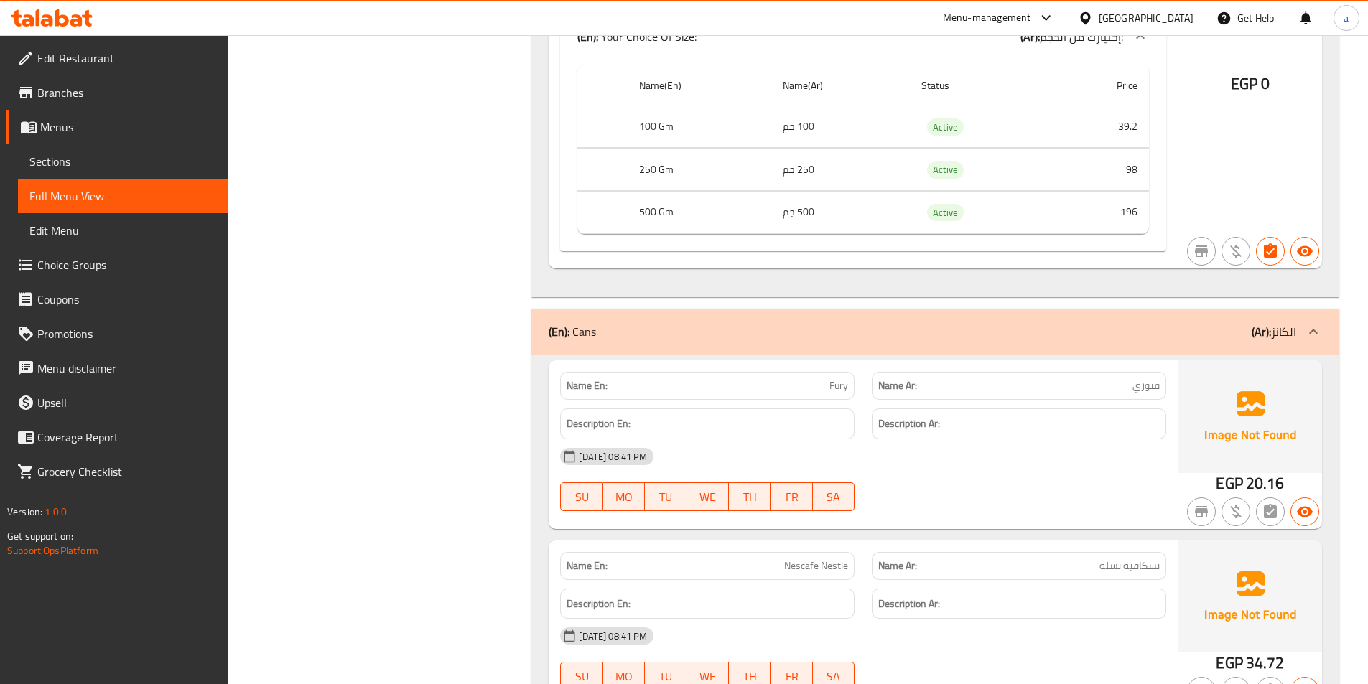
scroll to position [7035, 0]
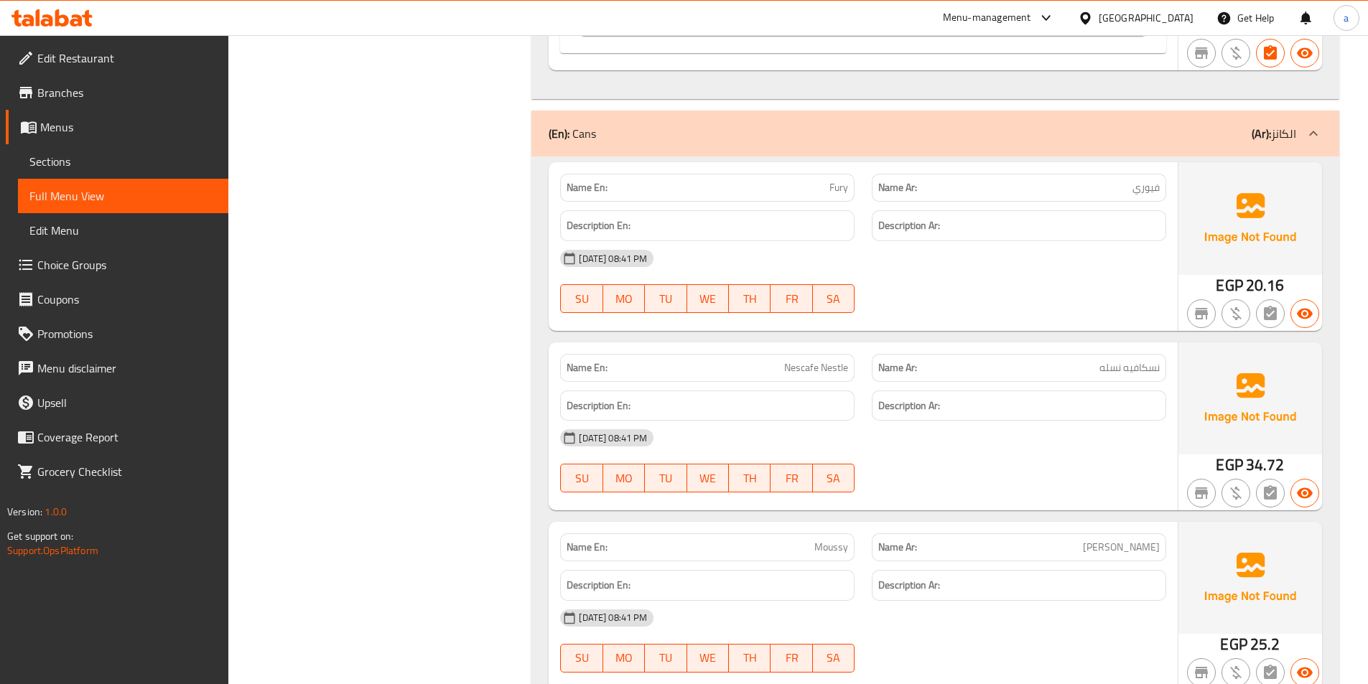
click at [845, 190] on span "Fury" at bounding box center [838, 187] width 19 height 15
click at [1126, 196] on div "Name Ar: فيوري" at bounding box center [1018, 188] width 294 height 28
click at [1102, 373] on span "نسكافيه نسله" at bounding box center [1129, 367] width 60 height 15
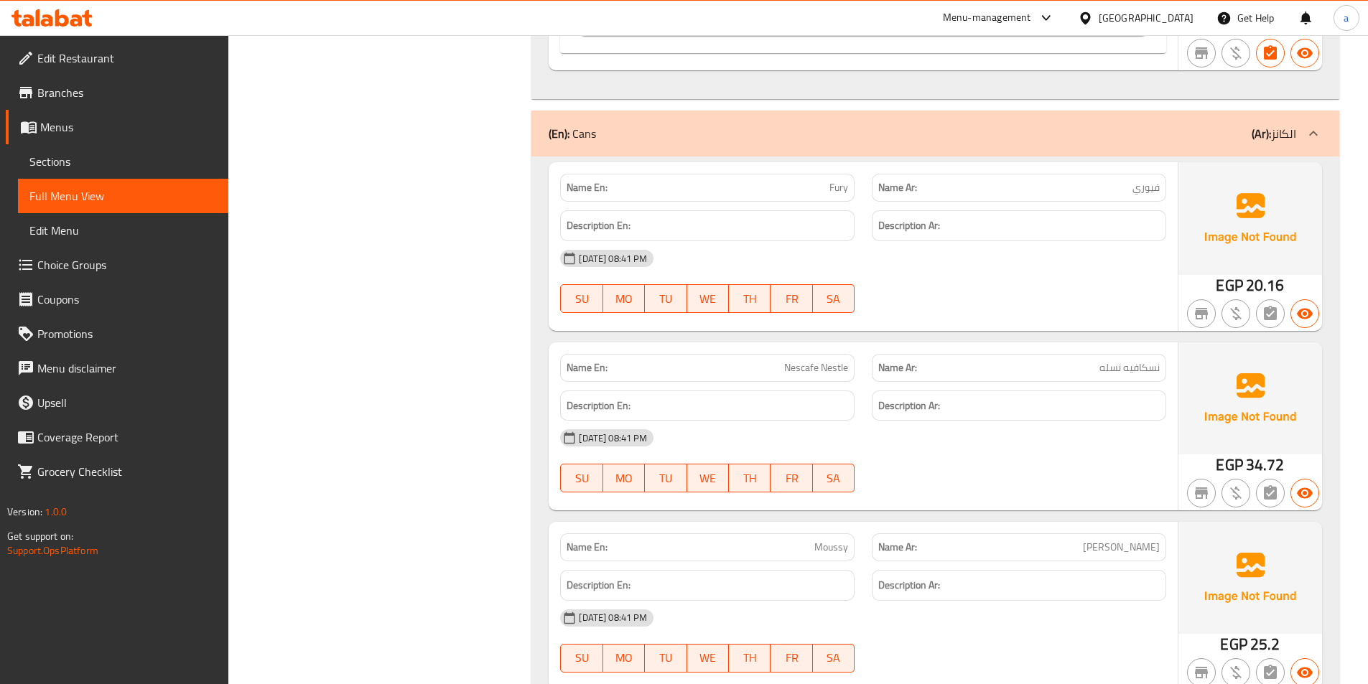
click at [1102, 373] on span "نسكافيه نسله" at bounding box center [1129, 367] width 60 height 15
click at [797, 377] on div "Name En: Nescafe Nestle" at bounding box center [707, 368] width 294 height 28
click at [800, 375] on span "Nescafe Nestle" at bounding box center [816, 367] width 64 height 15
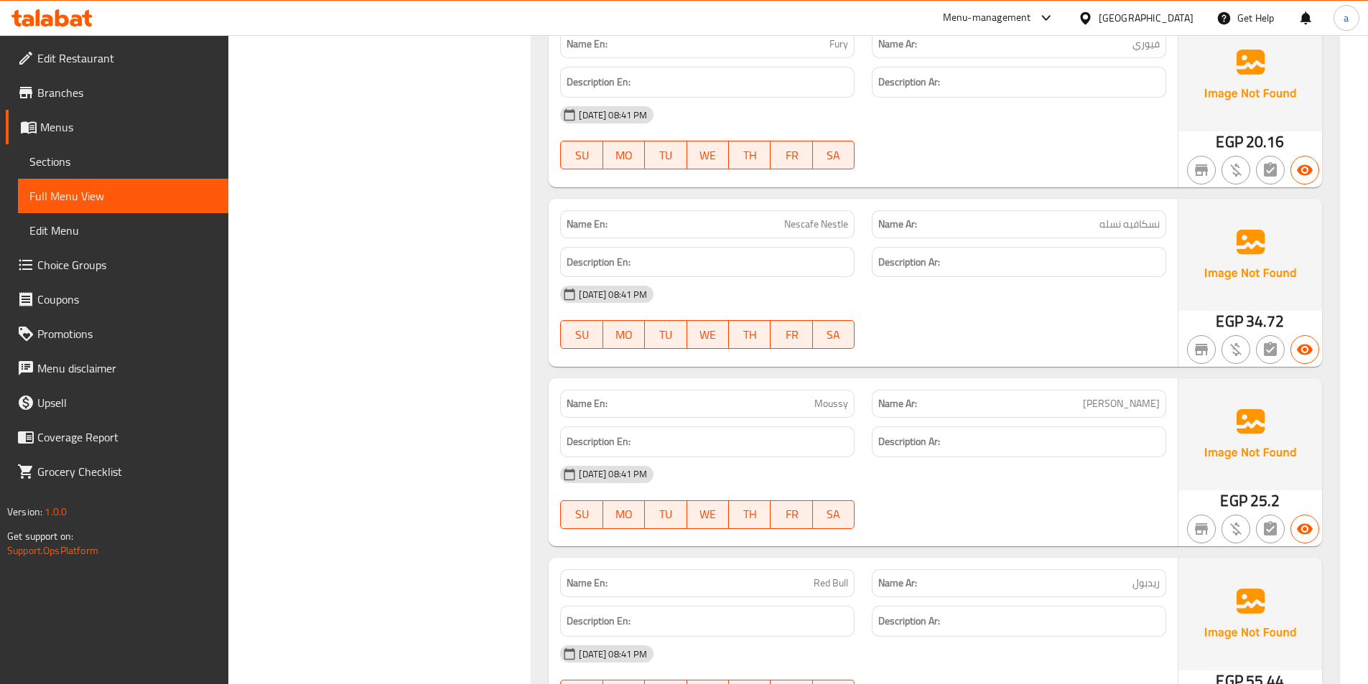
click at [831, 398] on span "Moussy" at bounding box center [831, 403] width 34 height 15
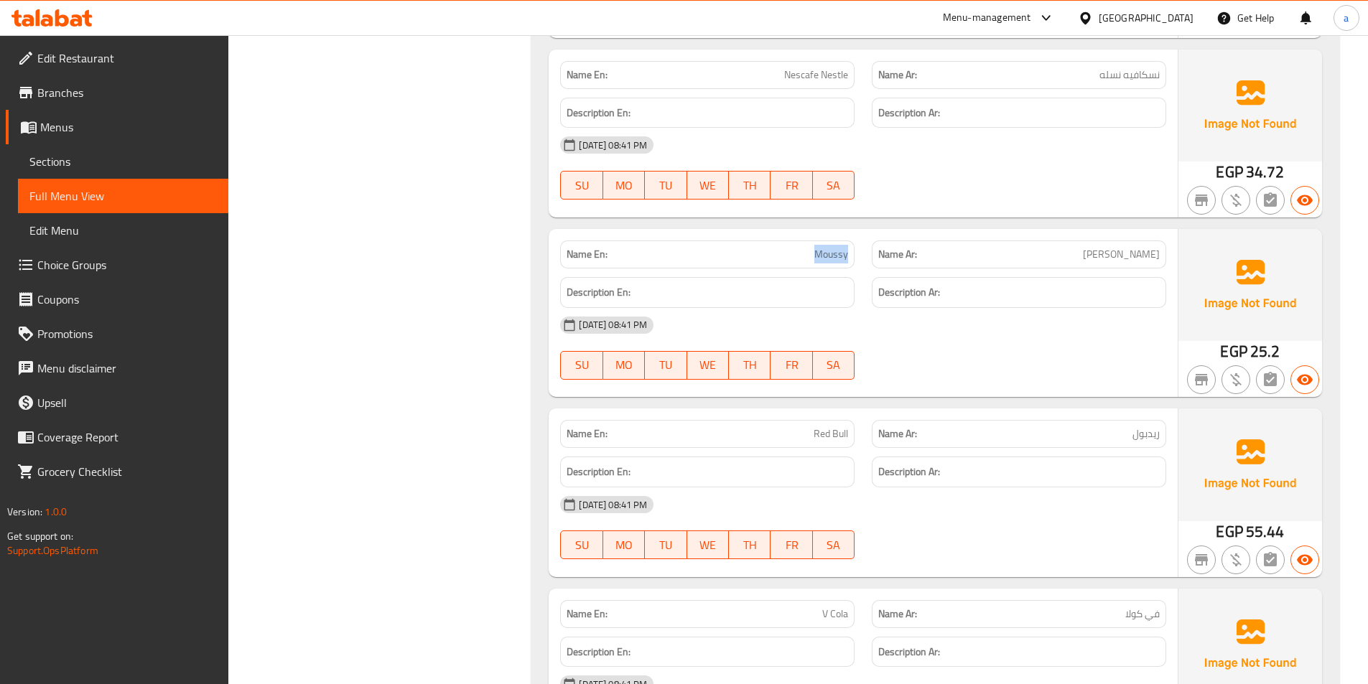
scroll to position [7466, 0]
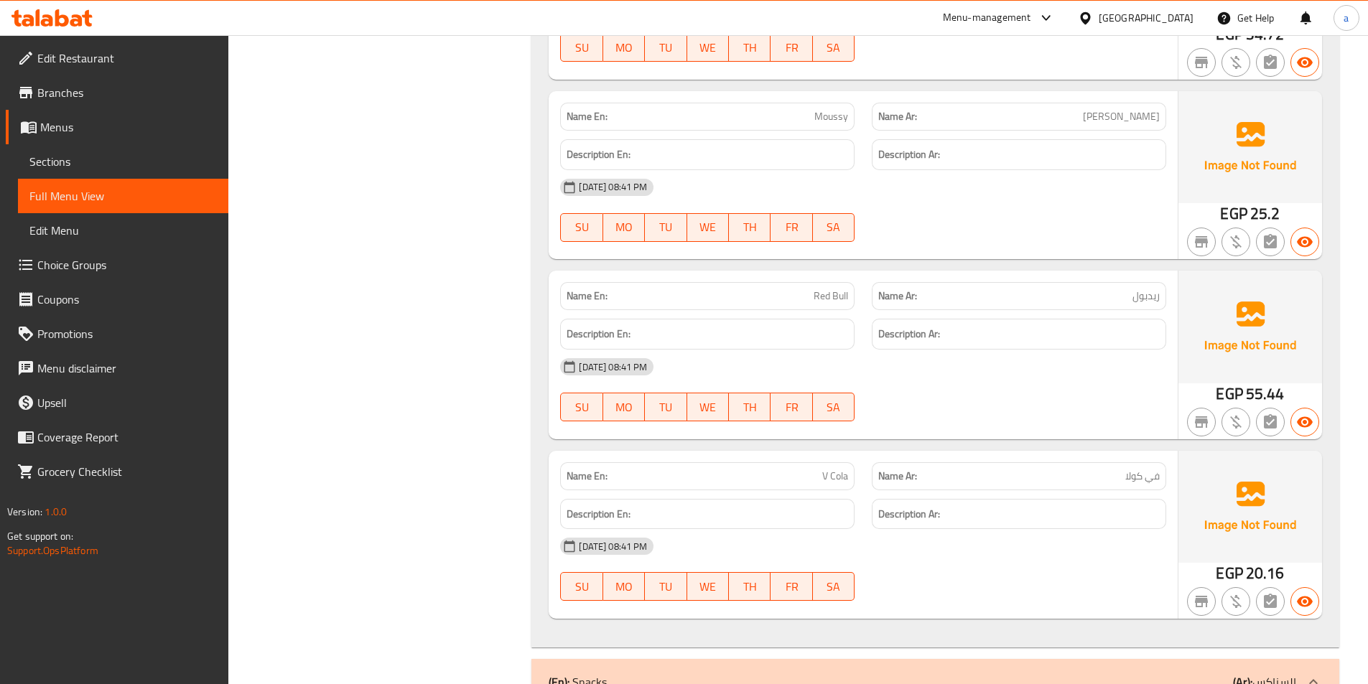
click at [826, 296] on span "Red Bull" at bounding box center [830, 296] width 34 height 15
click at [1161, 310] on div "Description Ar:" at bounding box center [1019, 334] width 312 height 48
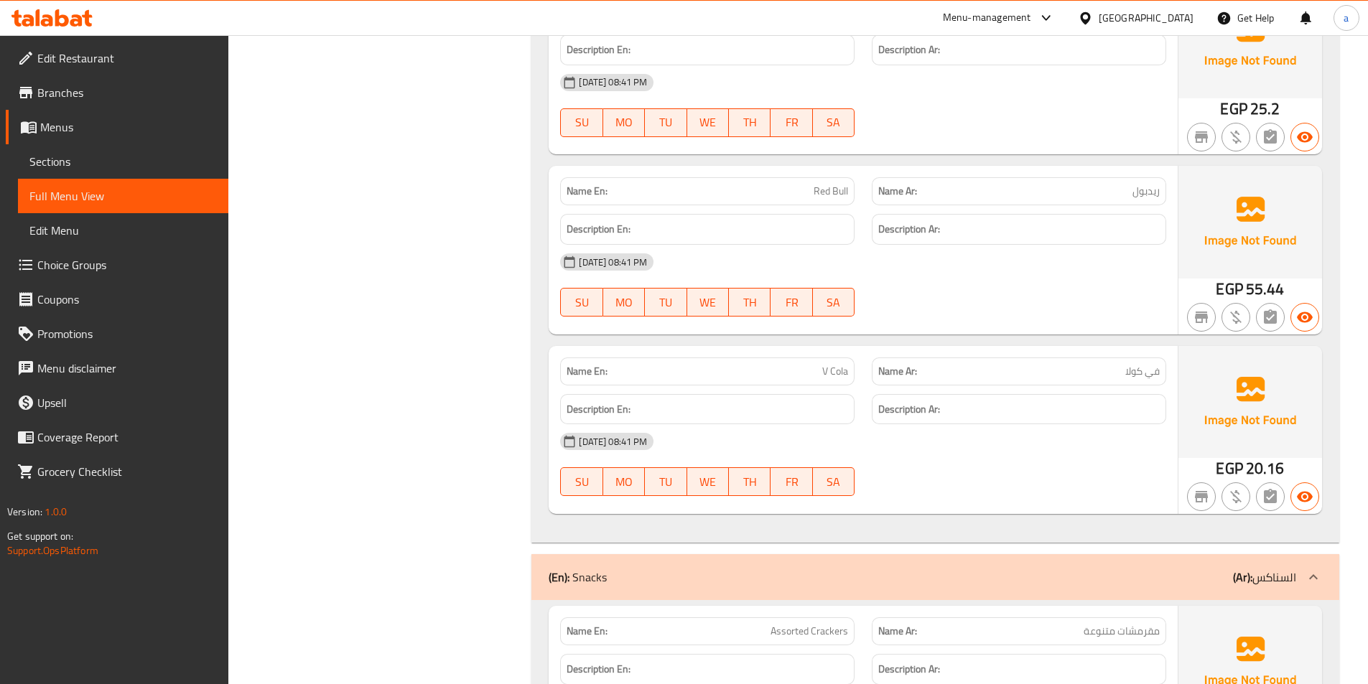
scroll to position [7681, 0]
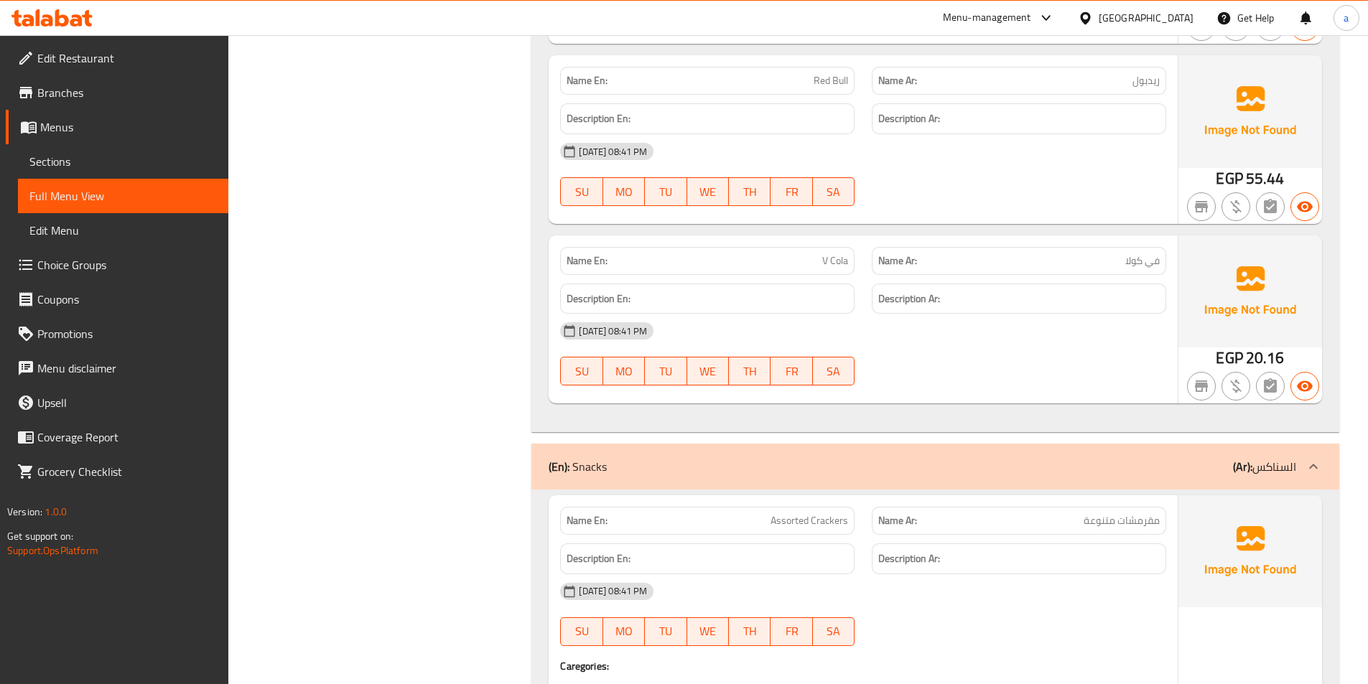
click at [820, 258] on p "Name En: V Cola" at bounding box center [706, 260] width 281 height 15
drag, startPoint x: 1032, startPoint y: 173, endPoint x: 1039, endPoint y: 177, distance: 8.4
click at [1033, 174] on div "[DATE] 08:41 PM SU MO TU WE TH FR SA" at bounding box center [862, 174] width 623 height 80
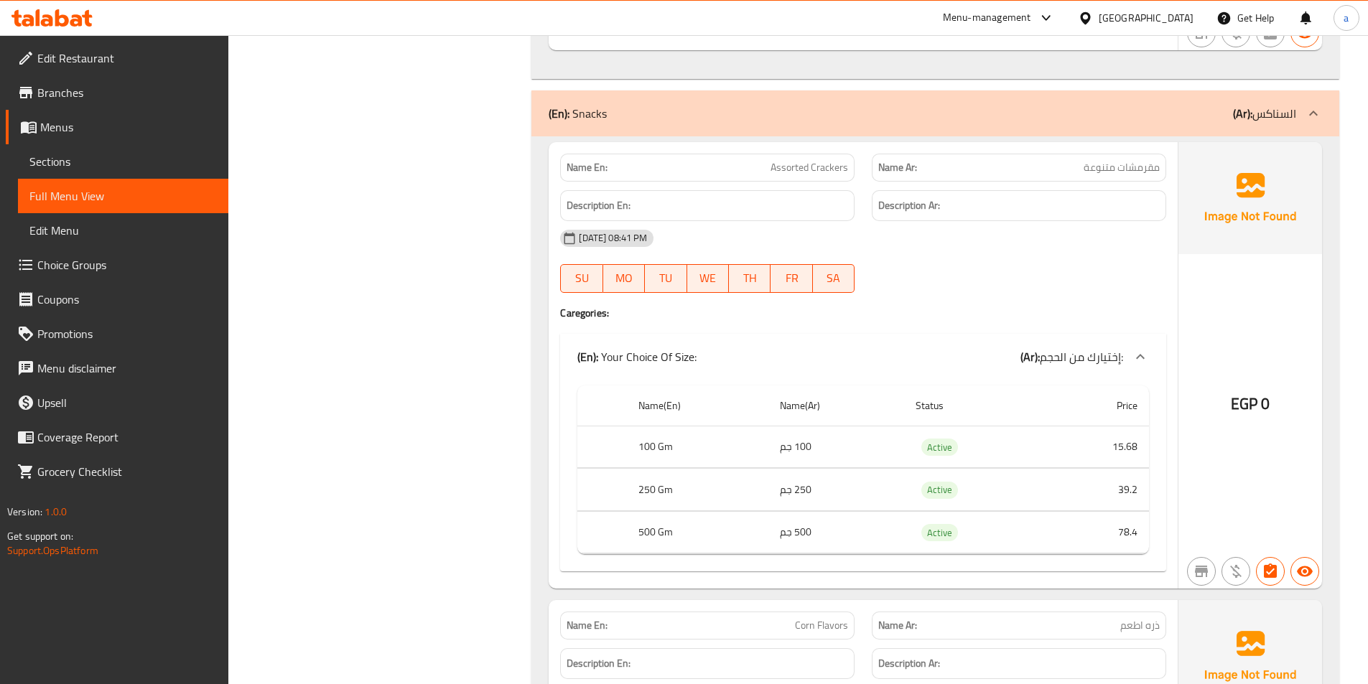
scroll to position [8040, 0]
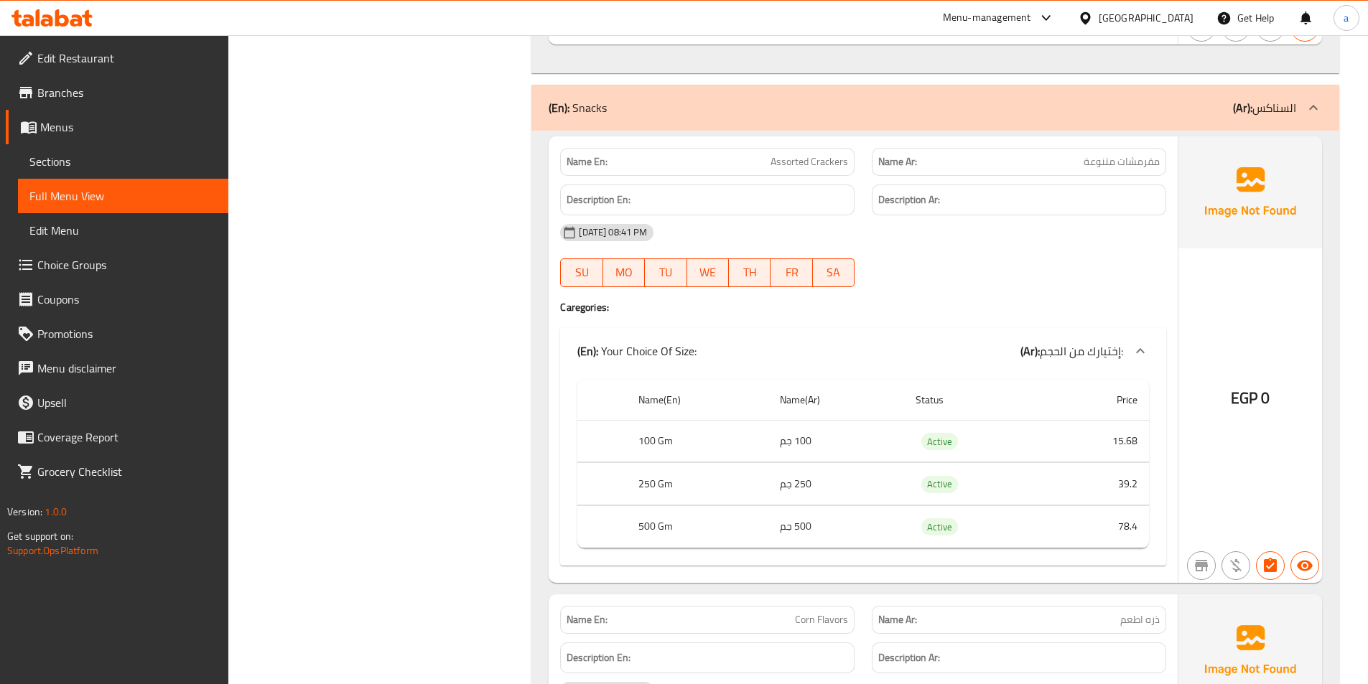
click at [1072, 164] on p "Name Ar: مقرمشات متنوعة" at bounding box center [1018, 161] width 281 height 15
click at [770, 159] on p "Name En: Assorted Crackers" at bounding box center [706, 161] width 281 height 15
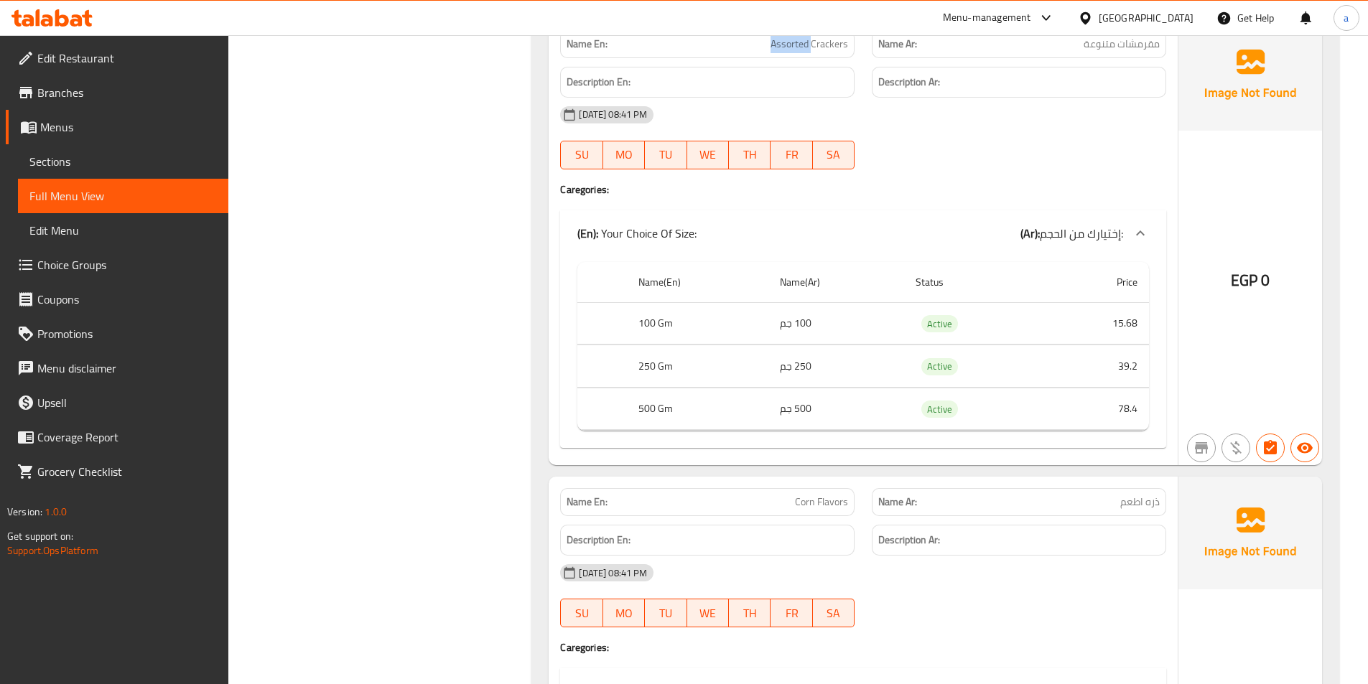
scroll to position [8327, 0]
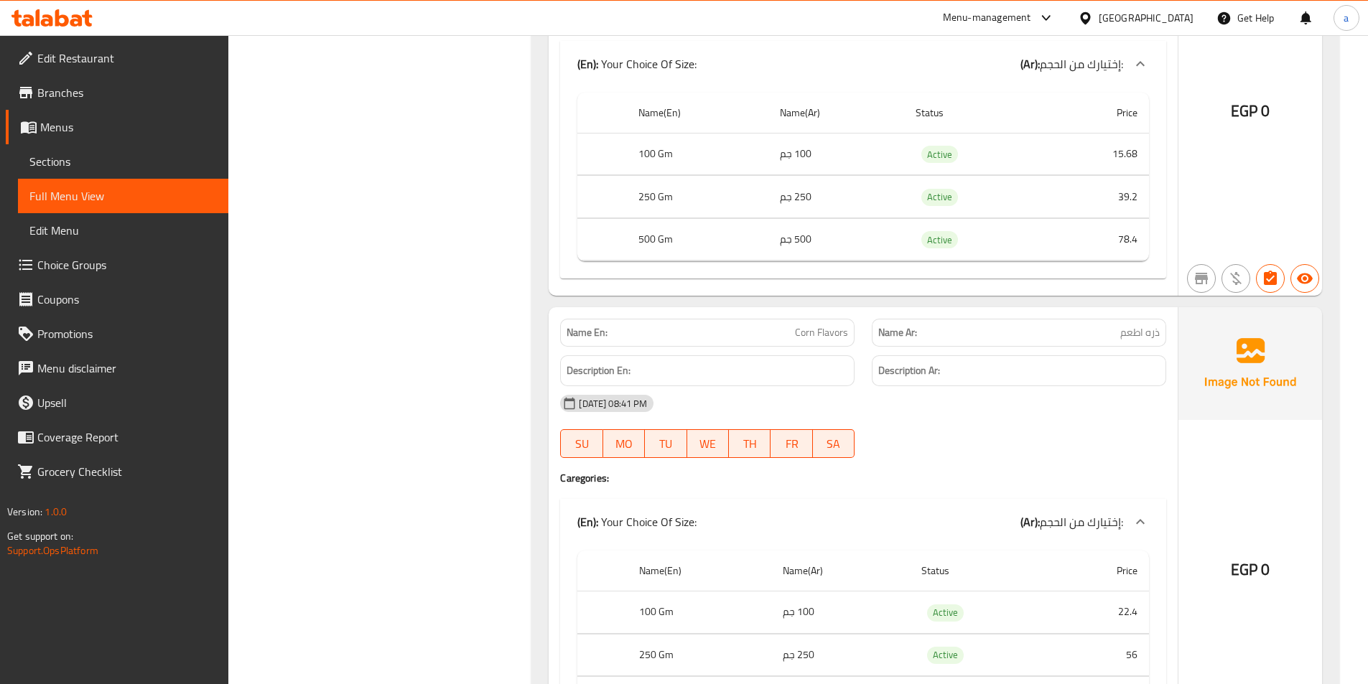
click at [797, 327] on span "Corn Flavors" at bounding box center [821, 332] width 53 height 15
click at [797, 328] on span "Corn Flavors" at bounding box center [821, 332] width 53 height 15
click at [1093, 324] on div "Name Ar: ذره اطعم" at bounding box center [1018, 333] width 294 height 28
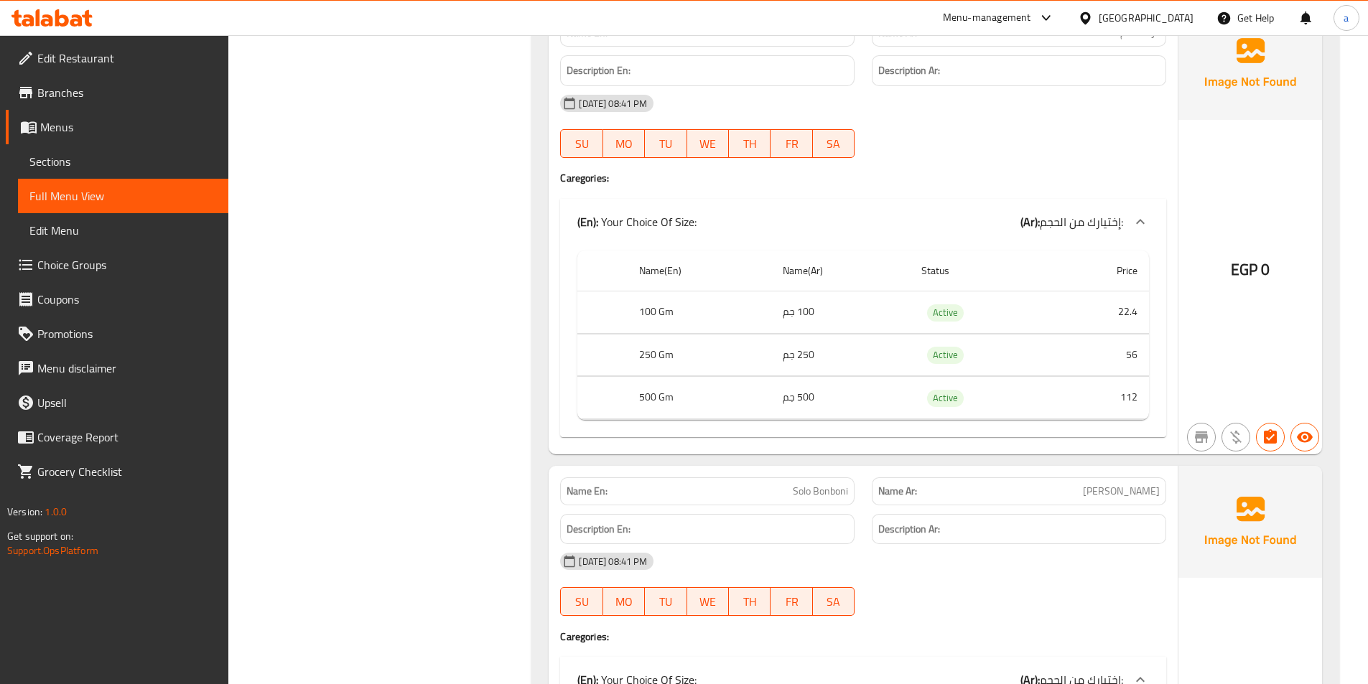
scroll to position [8758, 0]
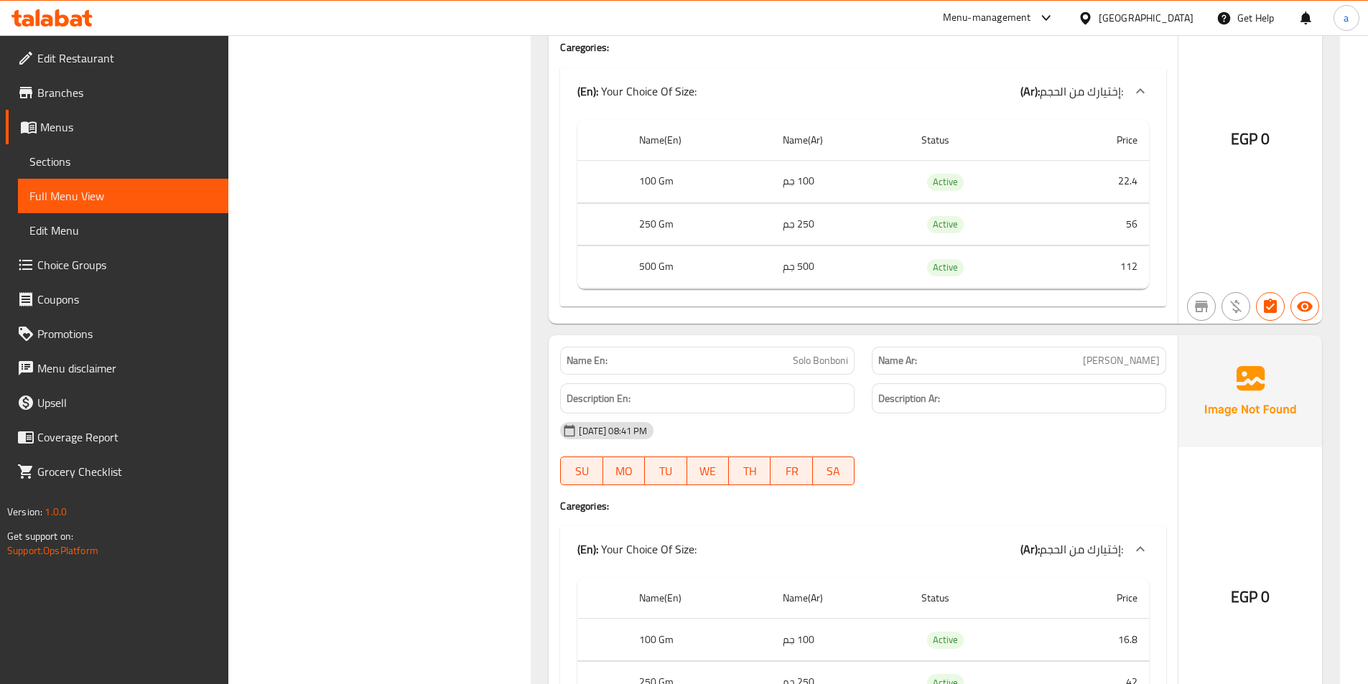
click at [813, 361] on span "Solo Bonboni" at bounding box center [820, 360] width 55 height 15
click at [1136, 362] on span "[PERSON_NAME]" at bounding box center [1121, 360] width 77 height 15
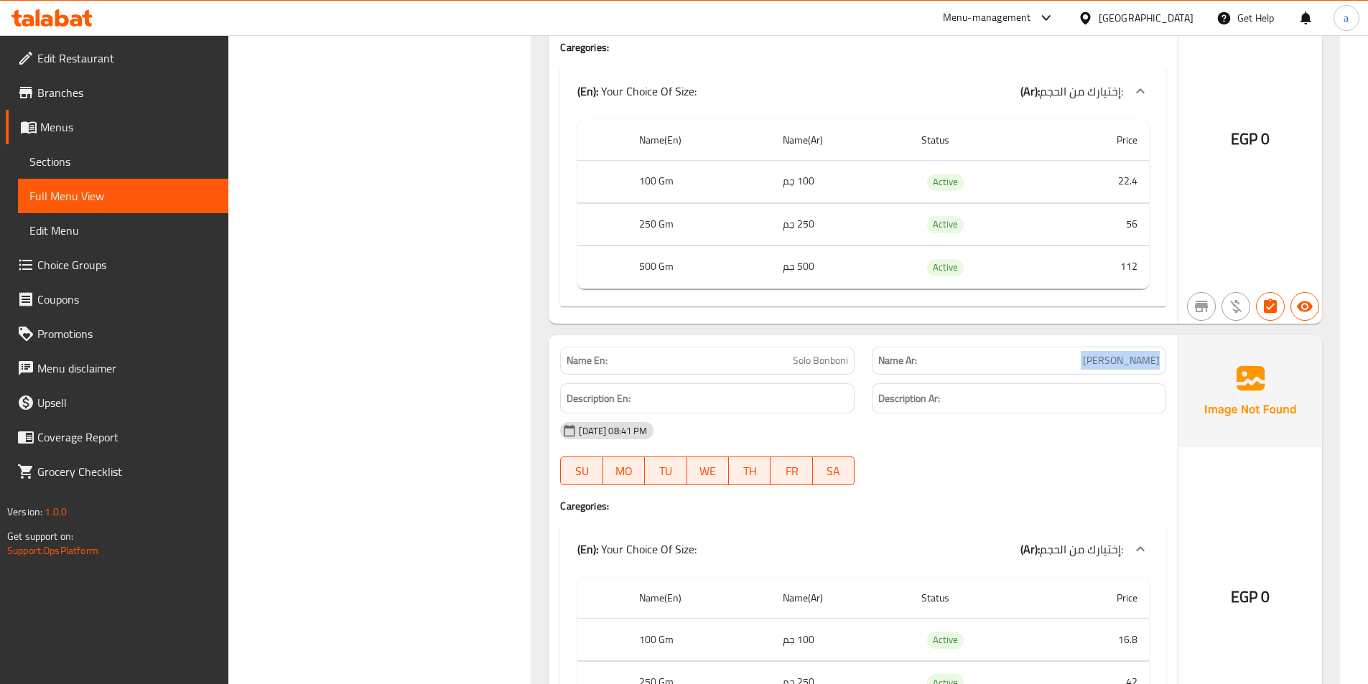
click at [1136, 362] on span "[PERSON_NAME]" at bounding box center [1121, 360] width 77 height 15
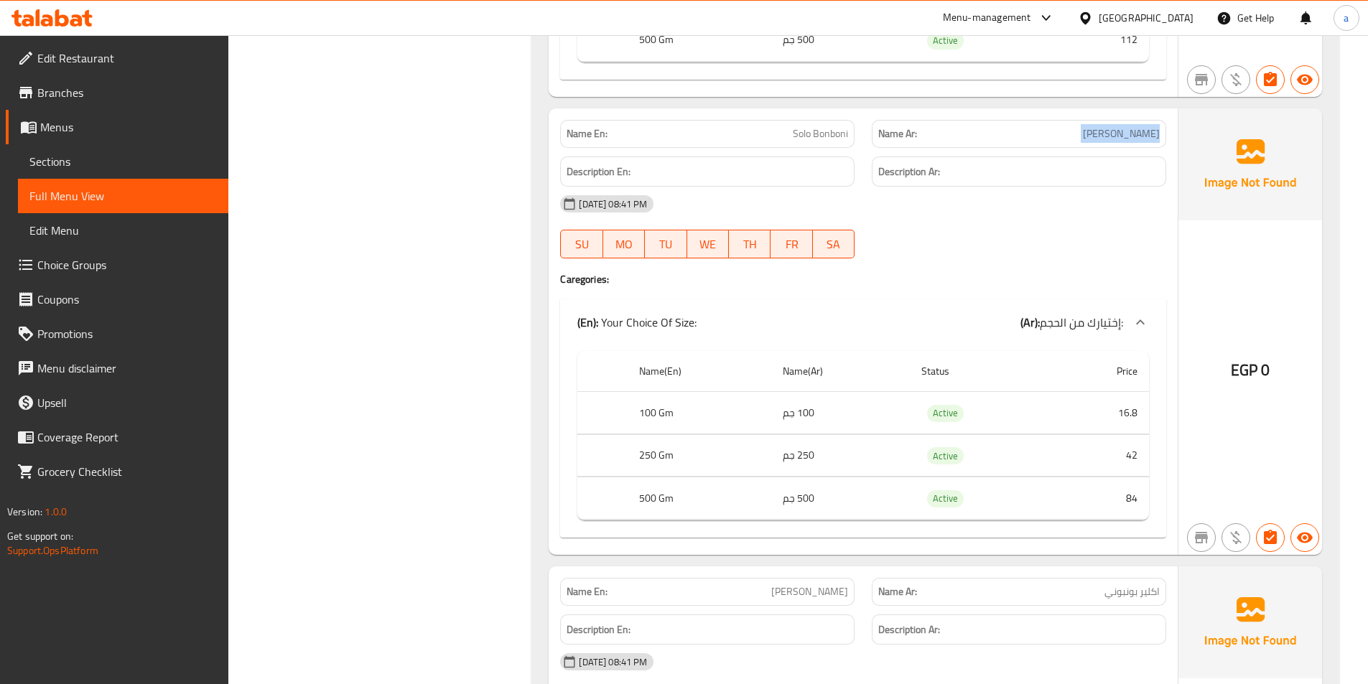
scroll to position [8901, 0]
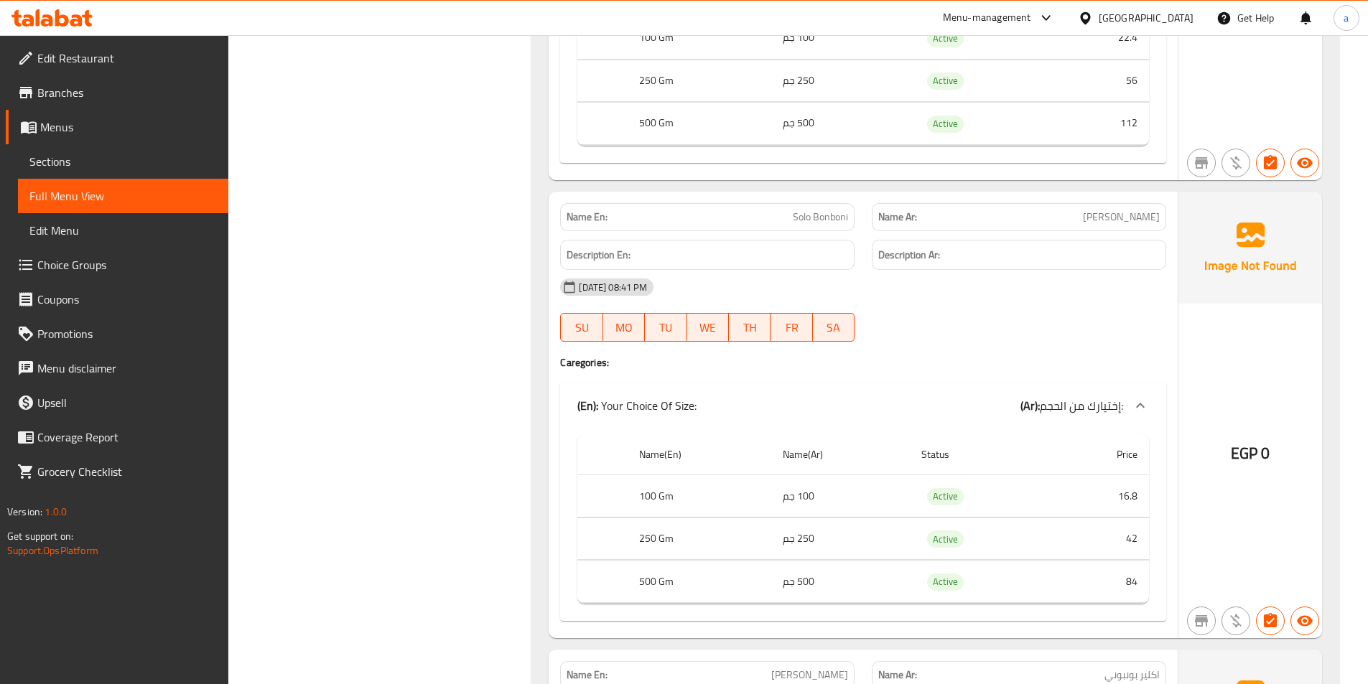
click at [798, 214] on span "Solo Bonboni" at bounding box center [820, 217] width 55 height 15
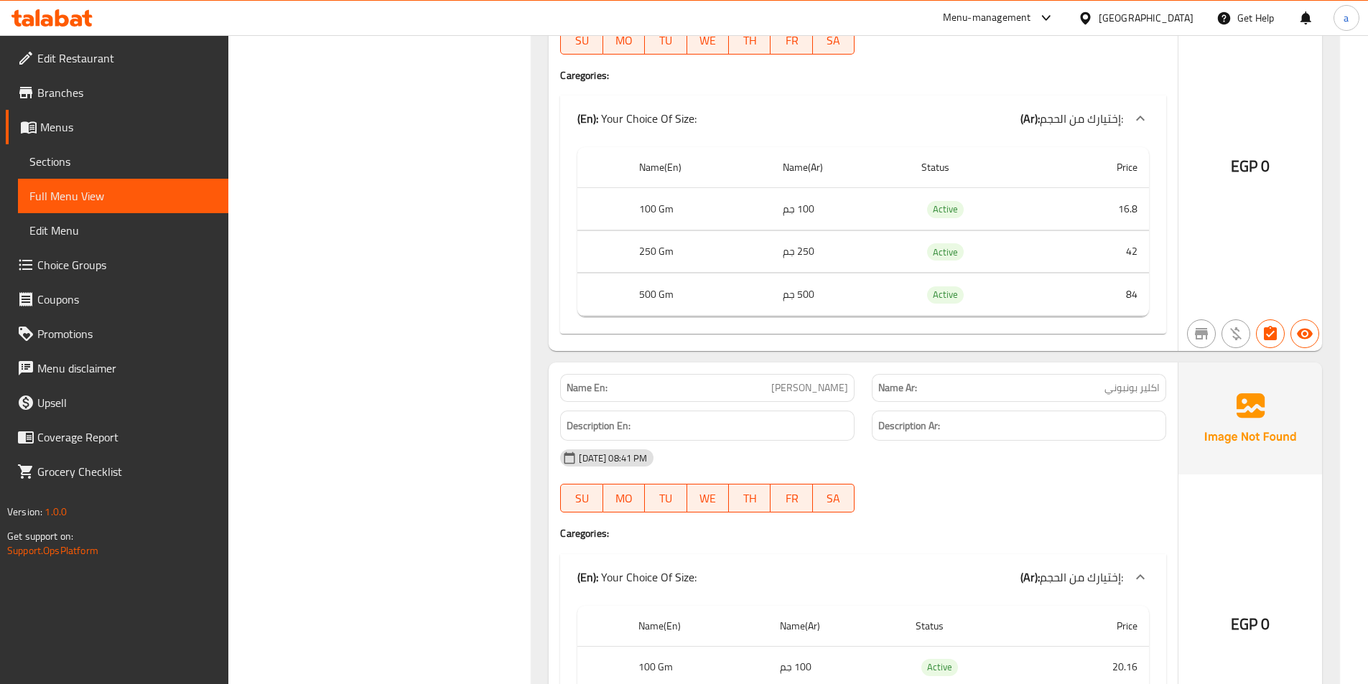
click at [795, 391] on span "[PERSON_NAME]" at bounding box center [809, 387] width 77 height 15
drag, startPoint x: 795, startPoint y: 391, endPoint x: 812, endPoint y: 390, distance: 17.3
click at [795, 391] on span "[PERSON_NAME]" at bounding box center [809, 387] width 77 height 15
click at [1121, 386] on span "اكلير بونبوني" at bounding box center [1131, 387] width 55 height 15
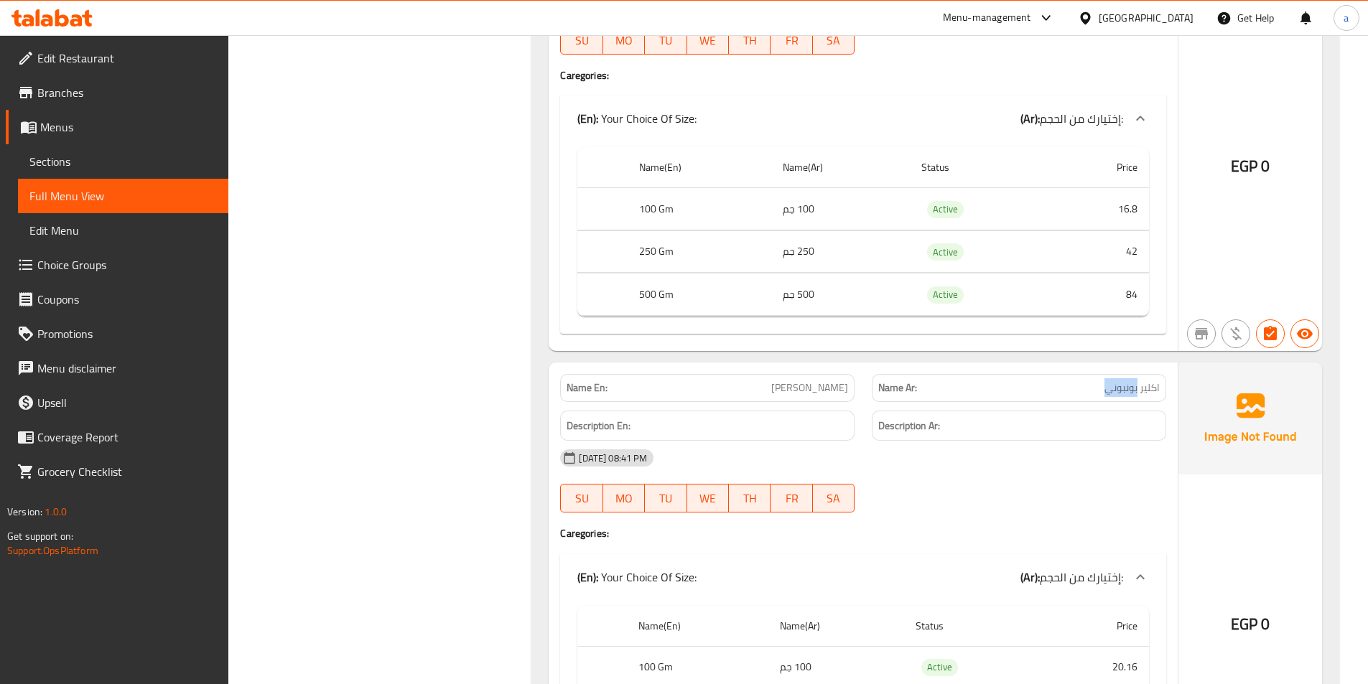
click at [1121, 386] on span "اكلير بونبوني" at bounding box center [1131, 387] width 55 height 15
click at [1121, 383] on span "اكلير بونبوني" at bounding box center [1131, 387] width 55 height 15
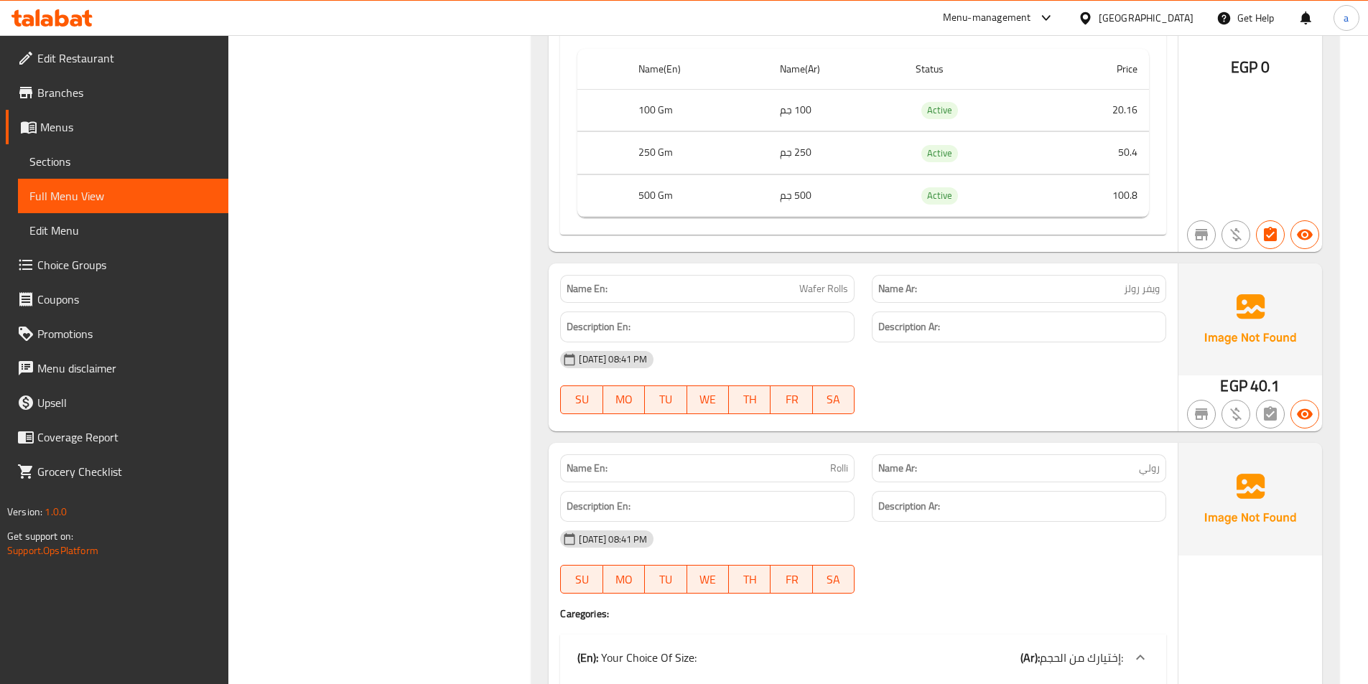
scroll to position [9835, 0]
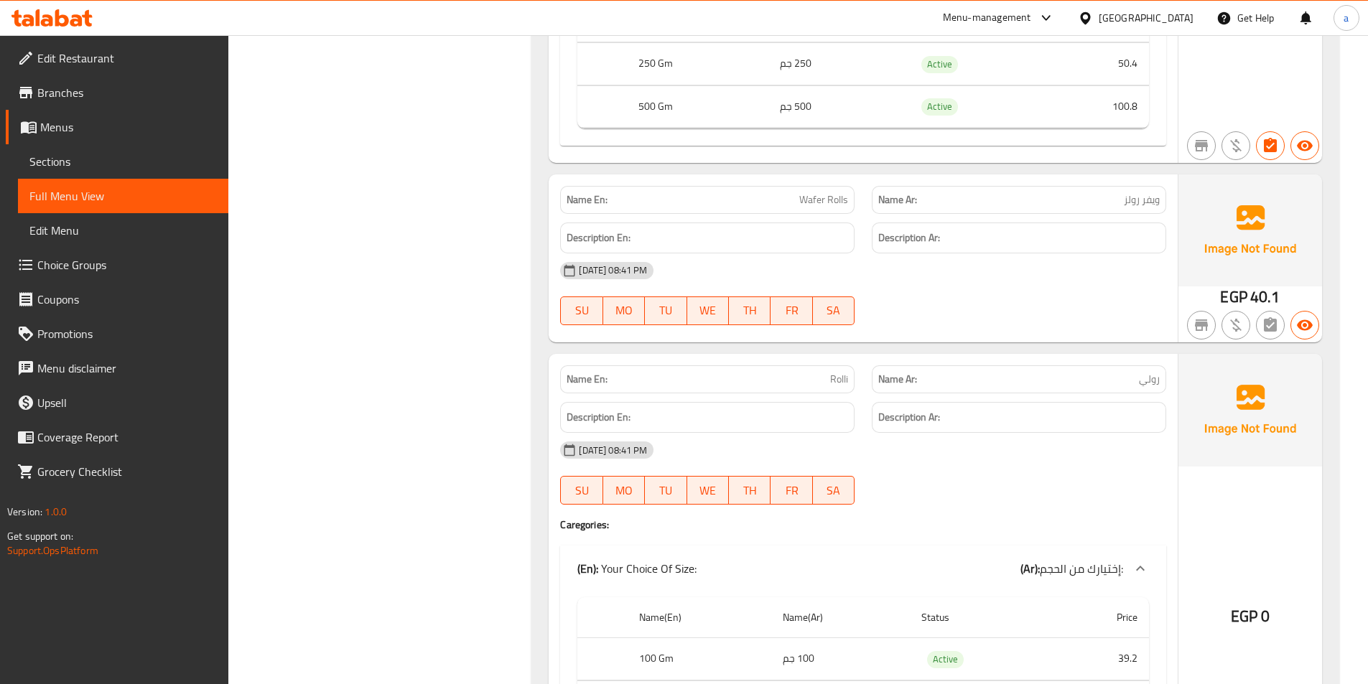
click at [831, 195] on span "Wafer Rolls" at bounding box center [823, 199] width 49 height 15
click at [1144, 198] on span "ويفر رولز" at bounding box center [1141, 199] width 36 height 15
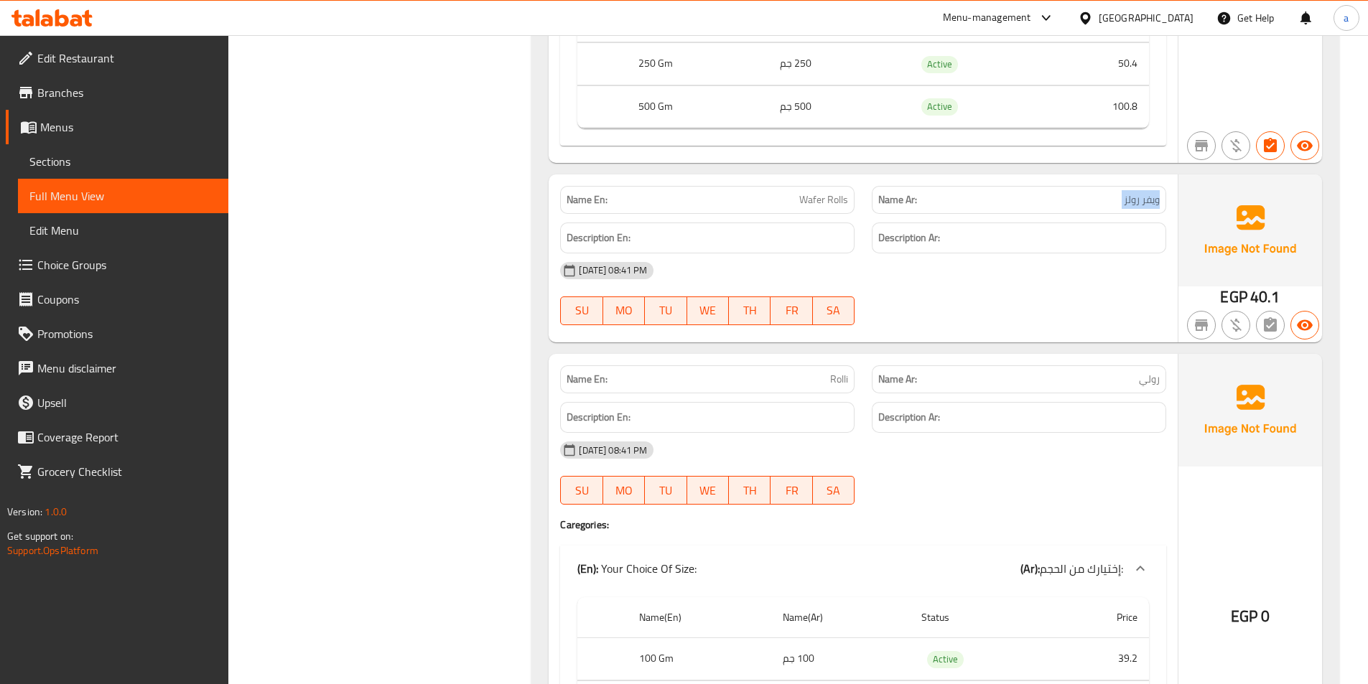
click at [1144, 198] on span "ويفر رولز" at bounding box center [1141, 199] width 36 height 15
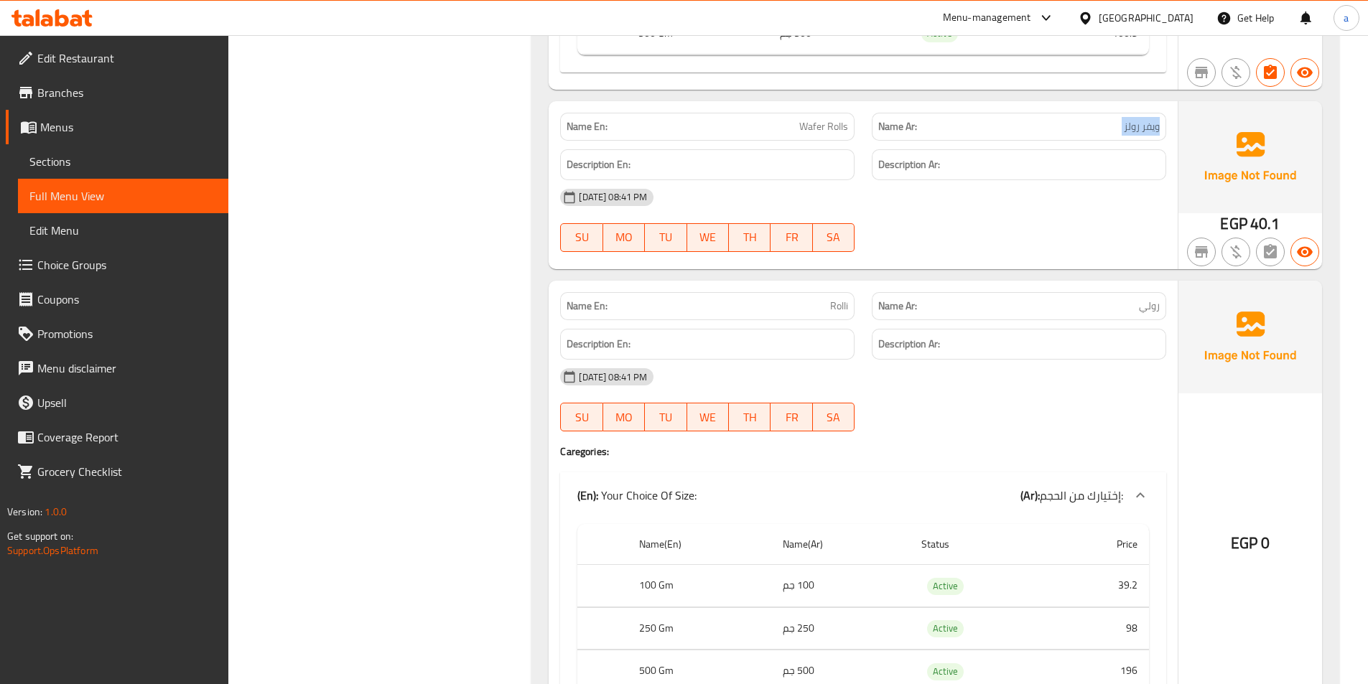
scroll to position [9978, 0]
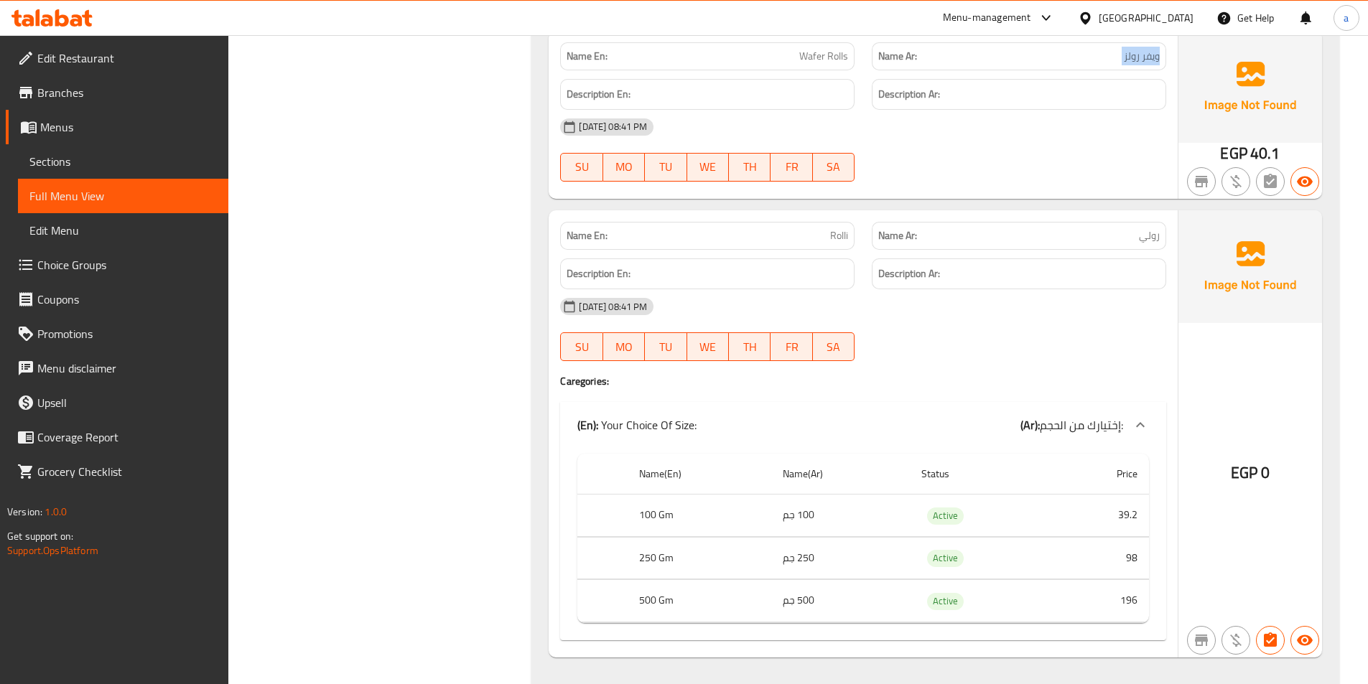
click at [833, 232] on span "Rolli" at bounding box center [839, 235] width 18 height 15
click at [1141, 235] on span "رولي" at bounding box center [1149, 235] width 21 height 15
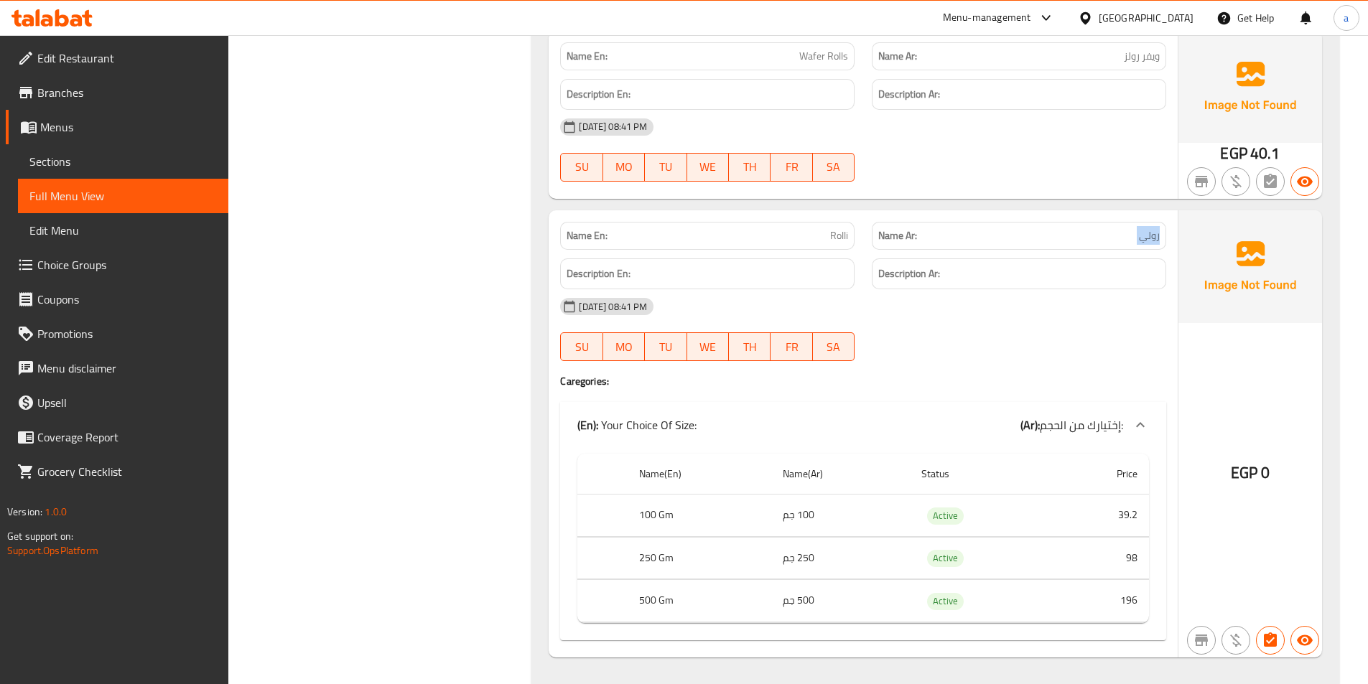
click at [1141, 235] on span "رولي" at bounding box center [1149, 235] width 21 height 15
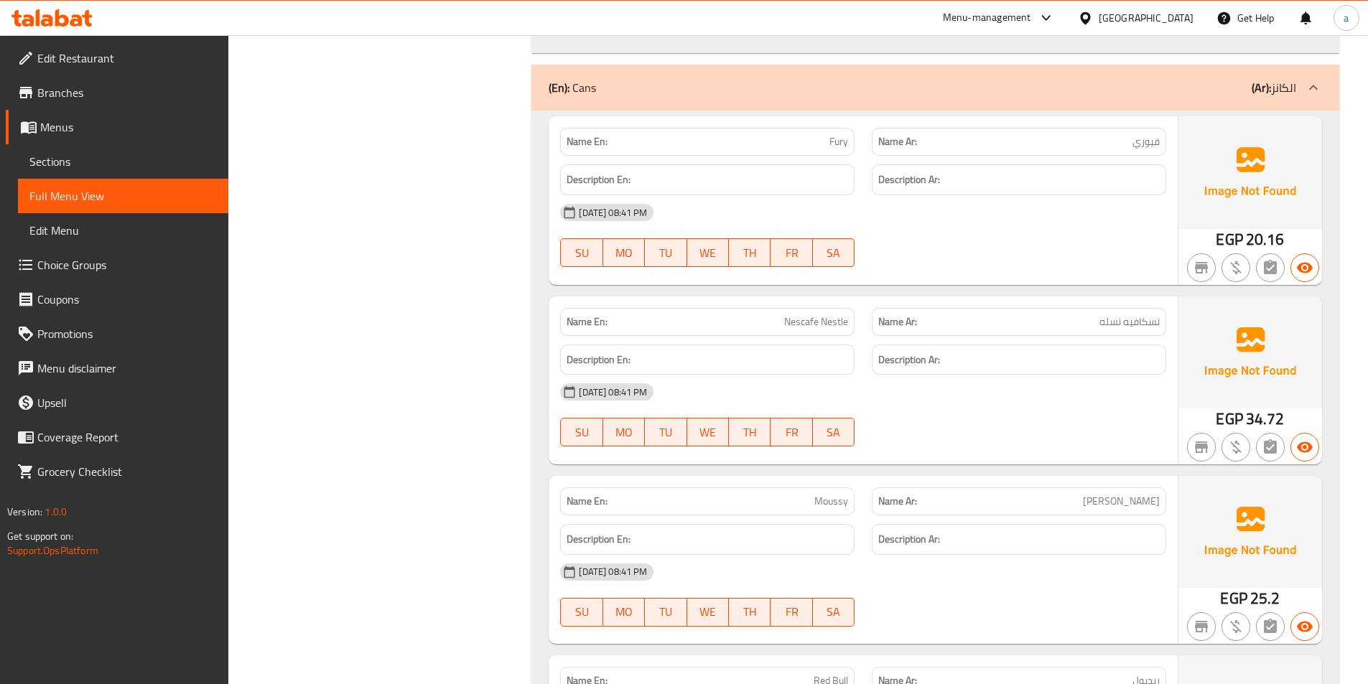
scroll to position [6922, 0]
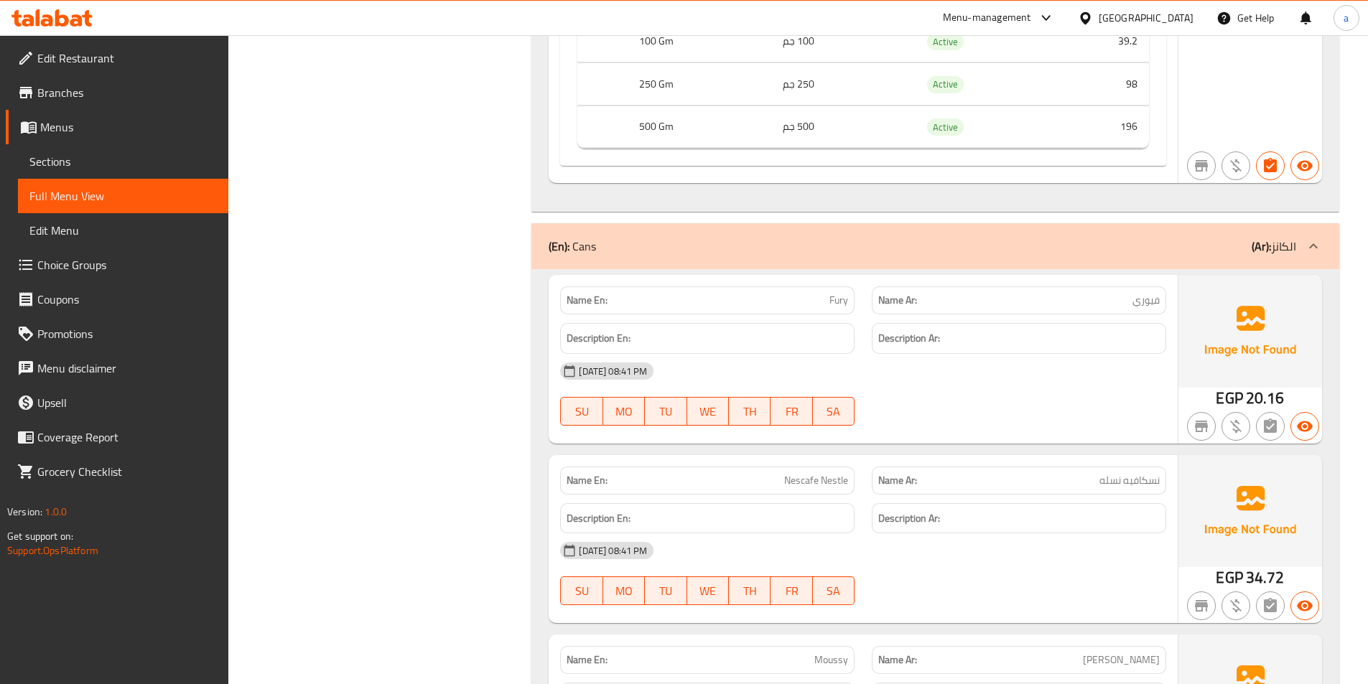
click at [125, 100] on span "Branches" at bounding box center [126, 92] width 179 height 17
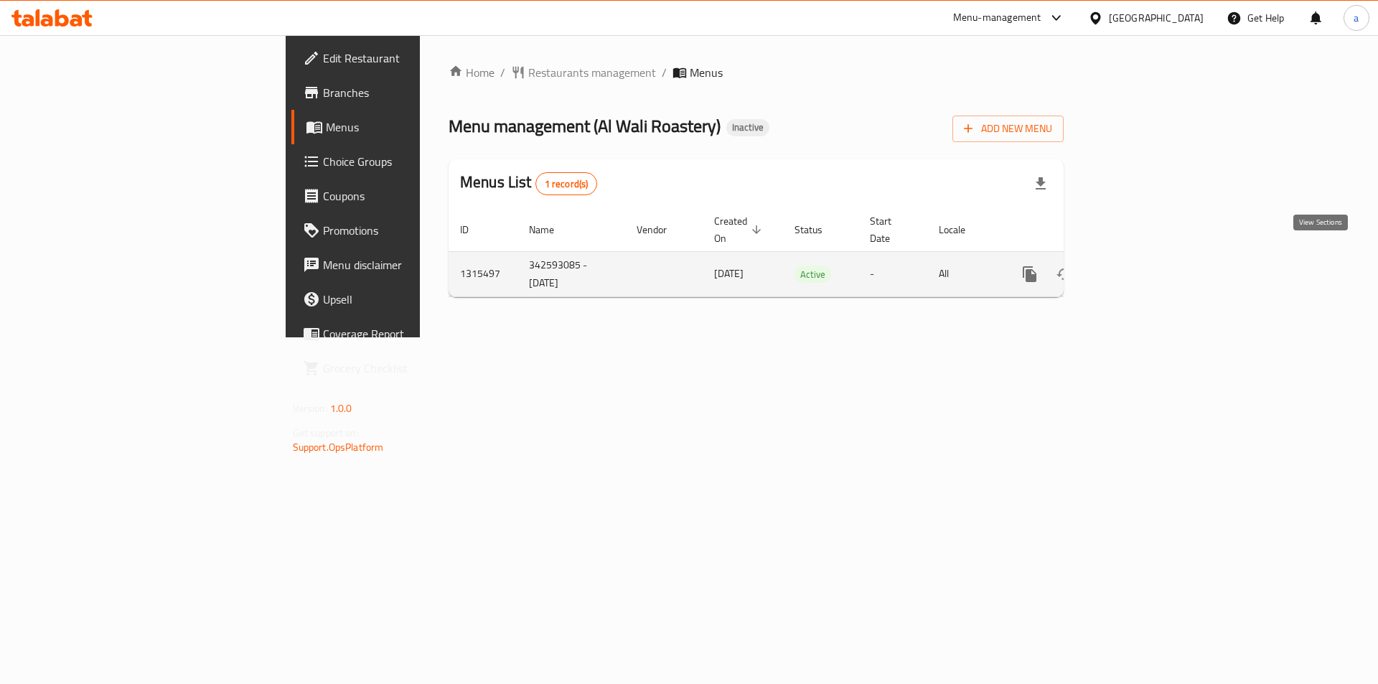
click at [1151, 257] on link "enhanced table" at bounding box center [1133, 274] width 34 height 34
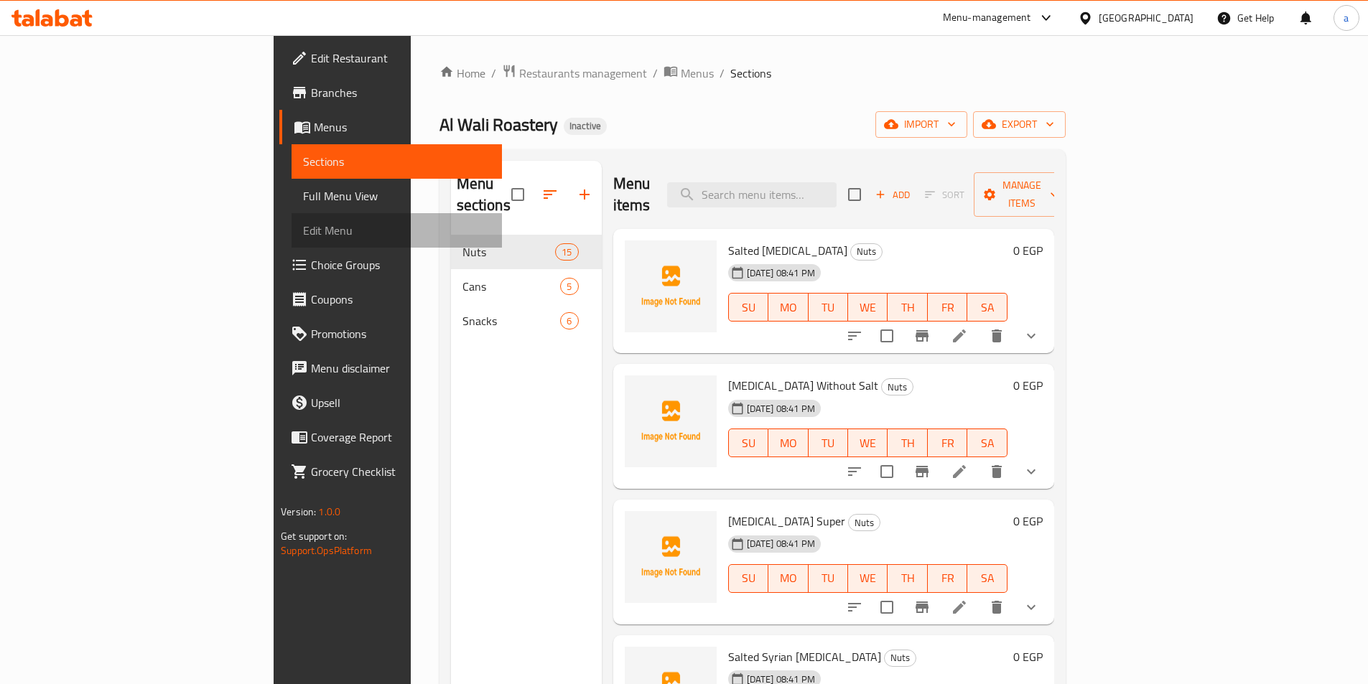
click at [291, 218] on link "Edit Menu" at bounding box center [396, 230] width 210 height 34
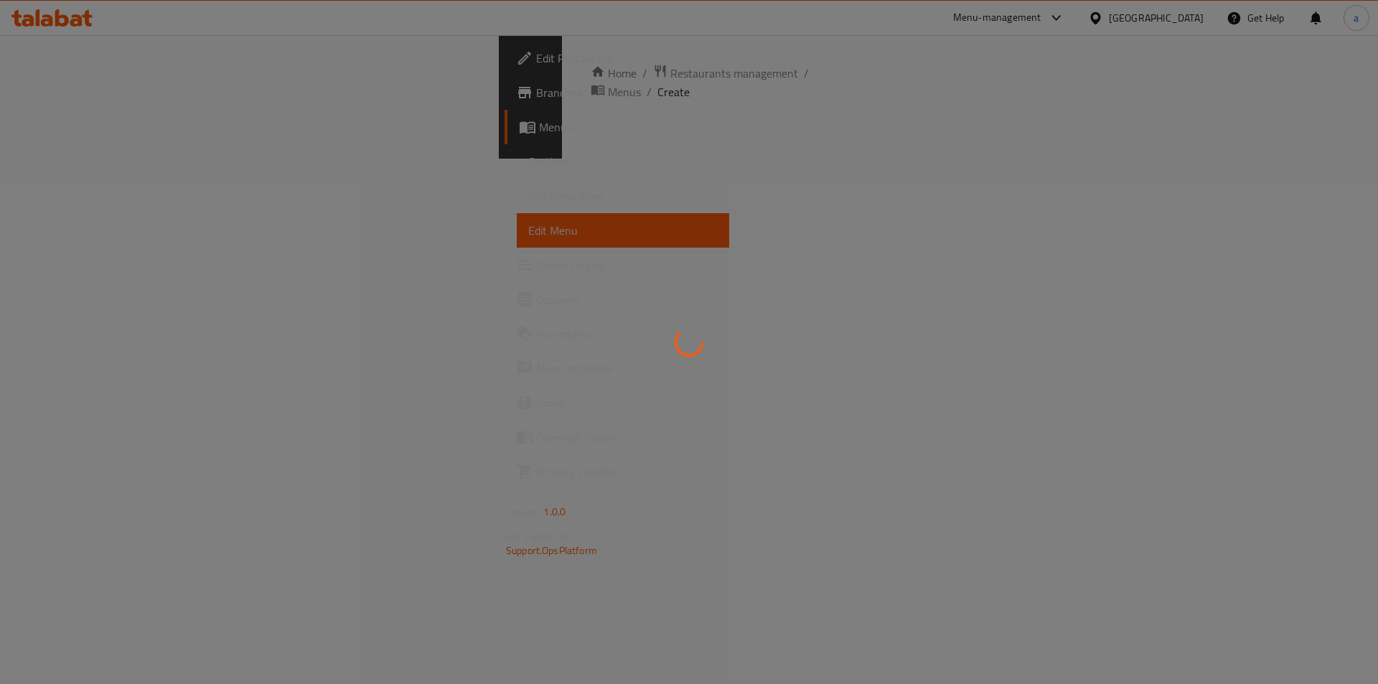
click at [528, 195] on span "Full Menu View" at bounding box center [623, 195] width 190 height 17
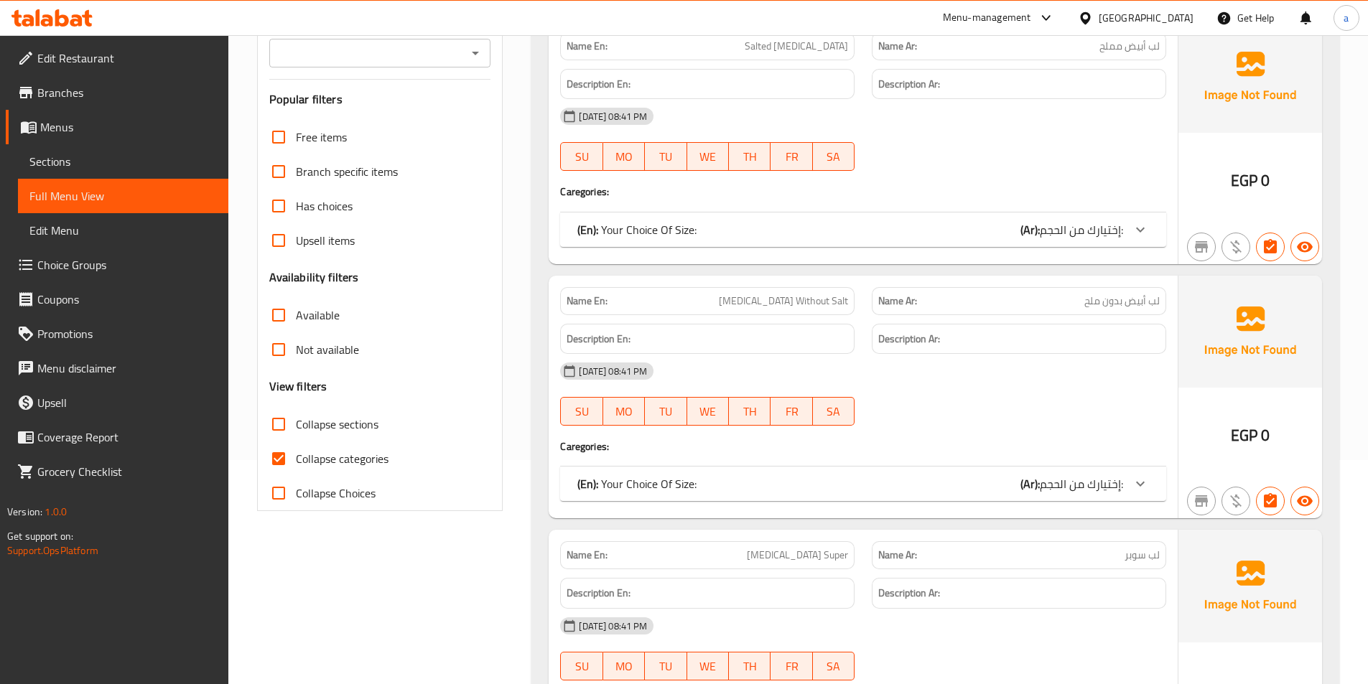
scroll to position [359, 0]
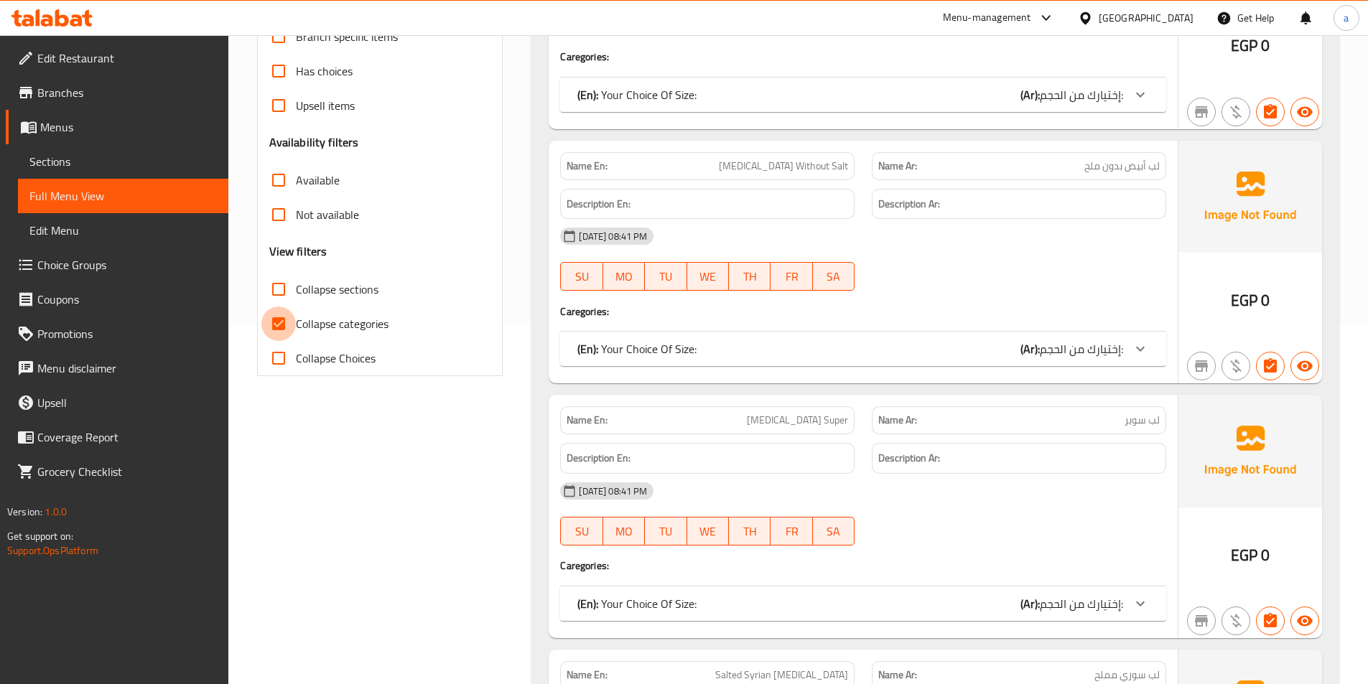
click at [286, 324] on input "Collapse categories" at bounding box center [278, 324] width 34 height 34
checkbox input "false"
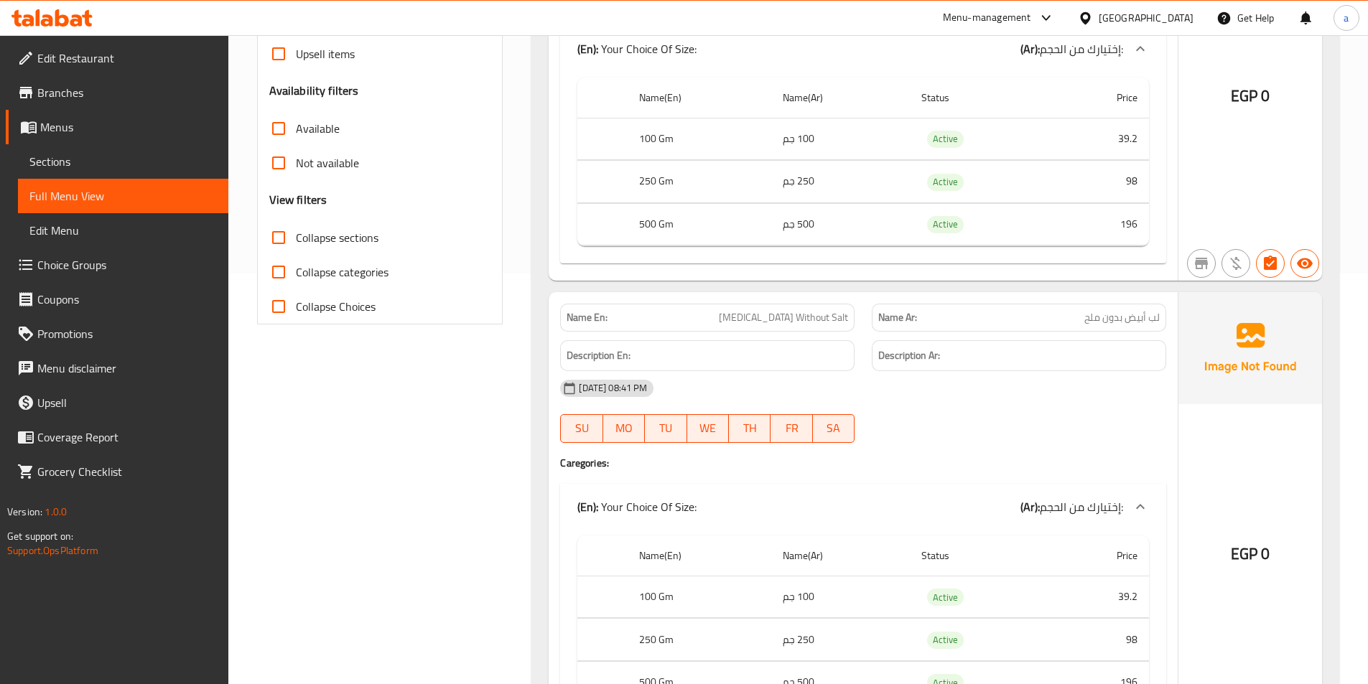
scroll to position [431, 0]
